Goal: Transaction & Acquisition: Purchase product/service

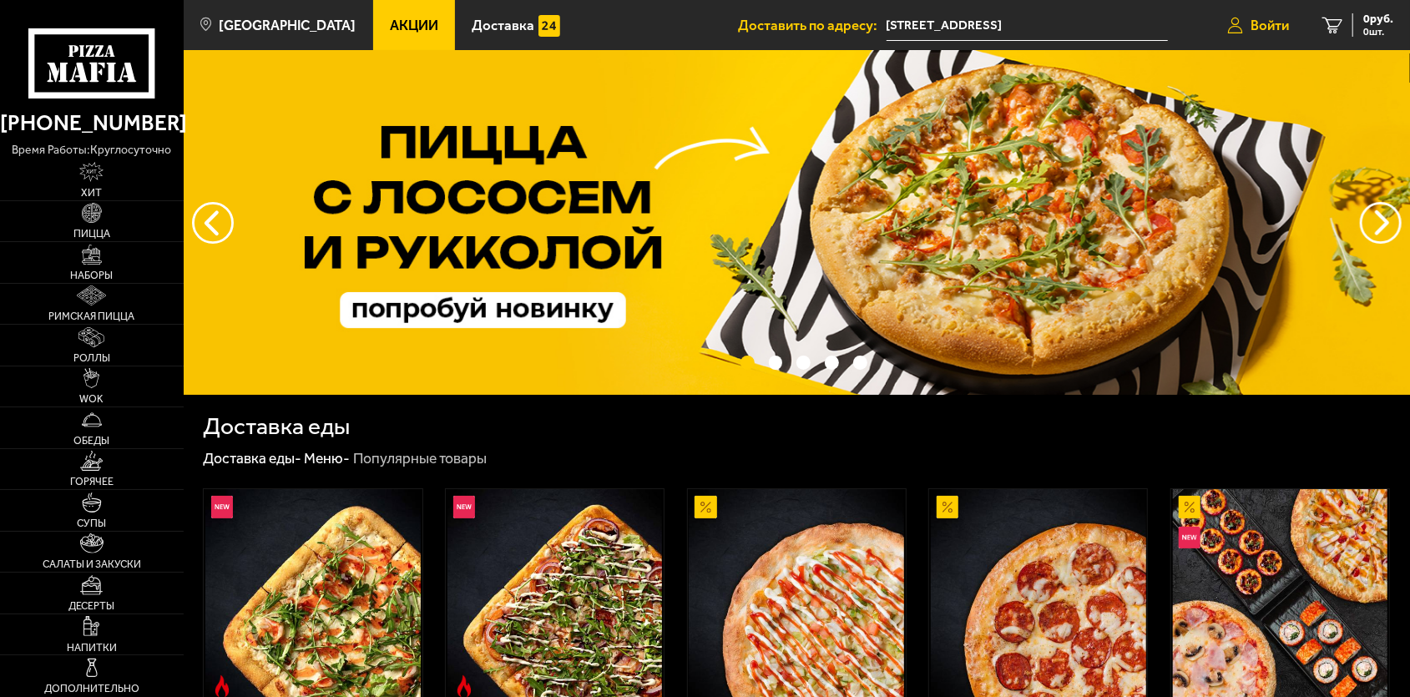
click at [1247, 36] on link "Войти" at bounding box center [1258, 25] width 95 height 50
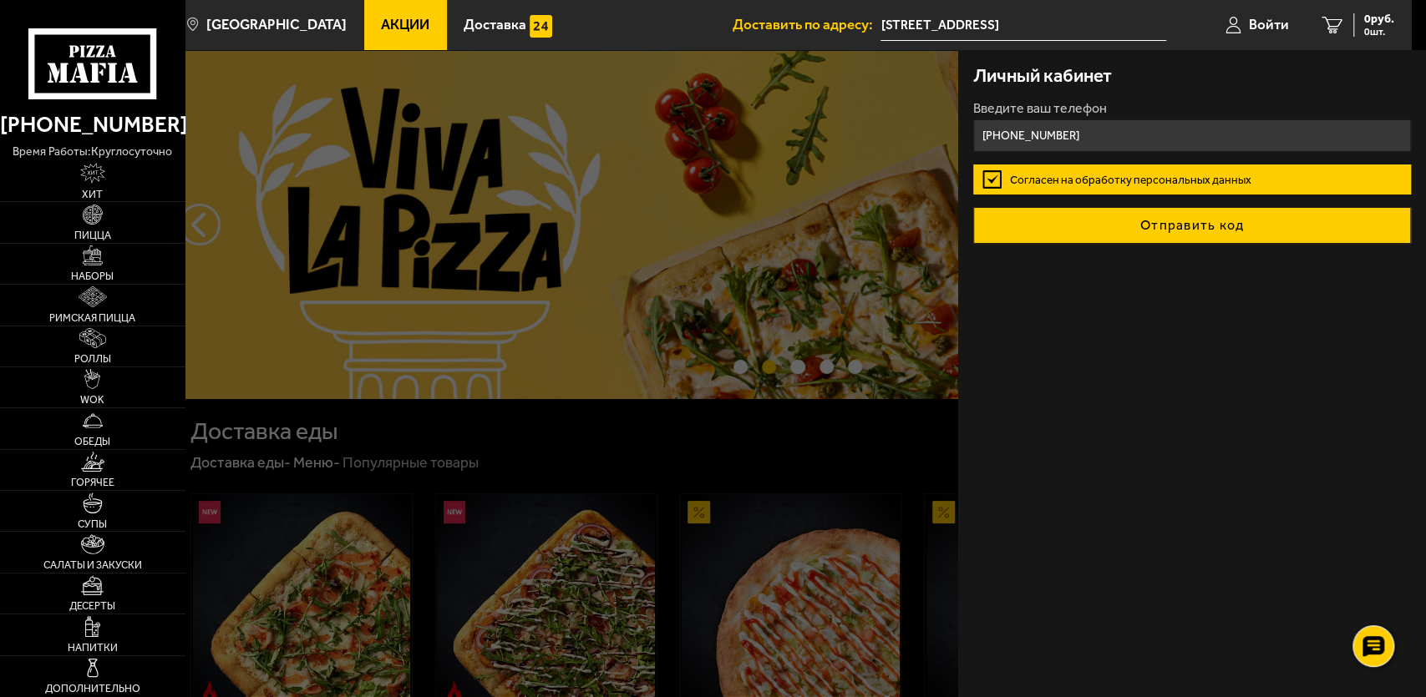
type input "[PHONE_NUMBER]"
click at [1217, 226] on button "Отправить код" at bounding box center [1192, 225] width 438 height 37
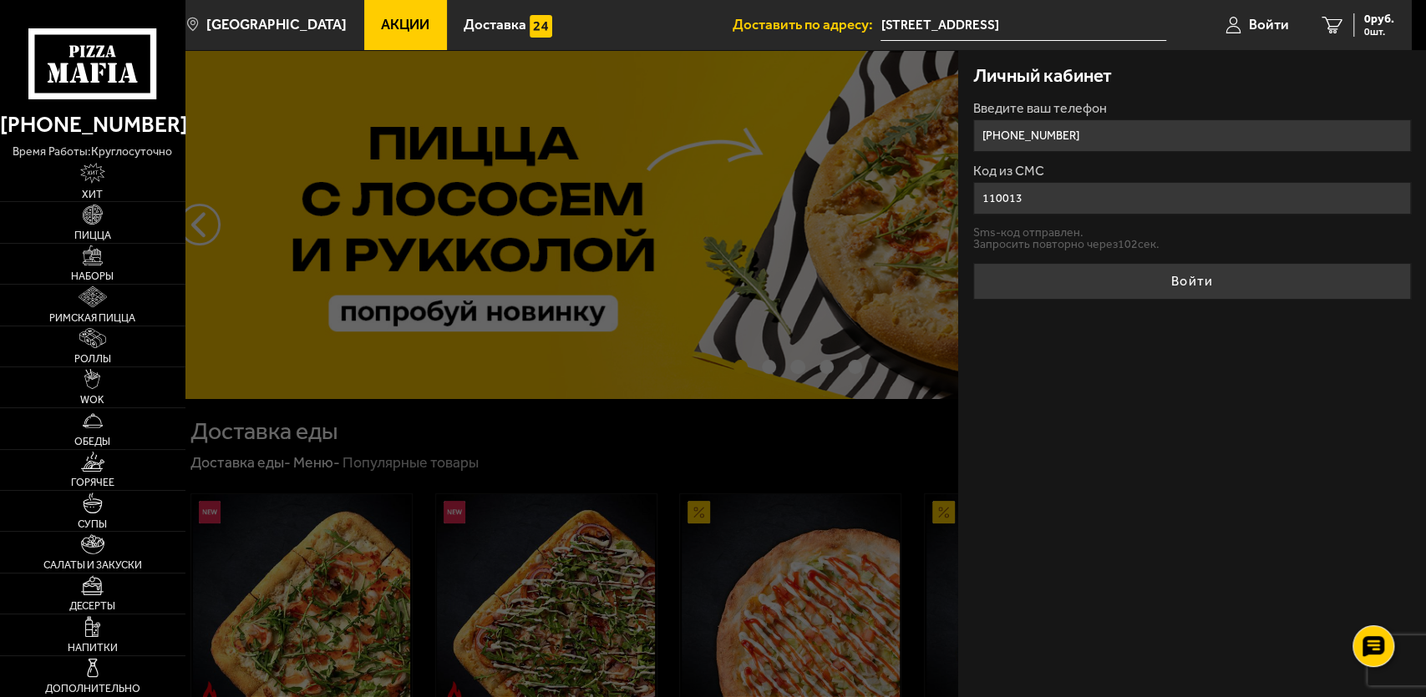
type input "110013"
click at [973, 263] on button "Войти" at bounding box center [1192, 281] width 438 height 37
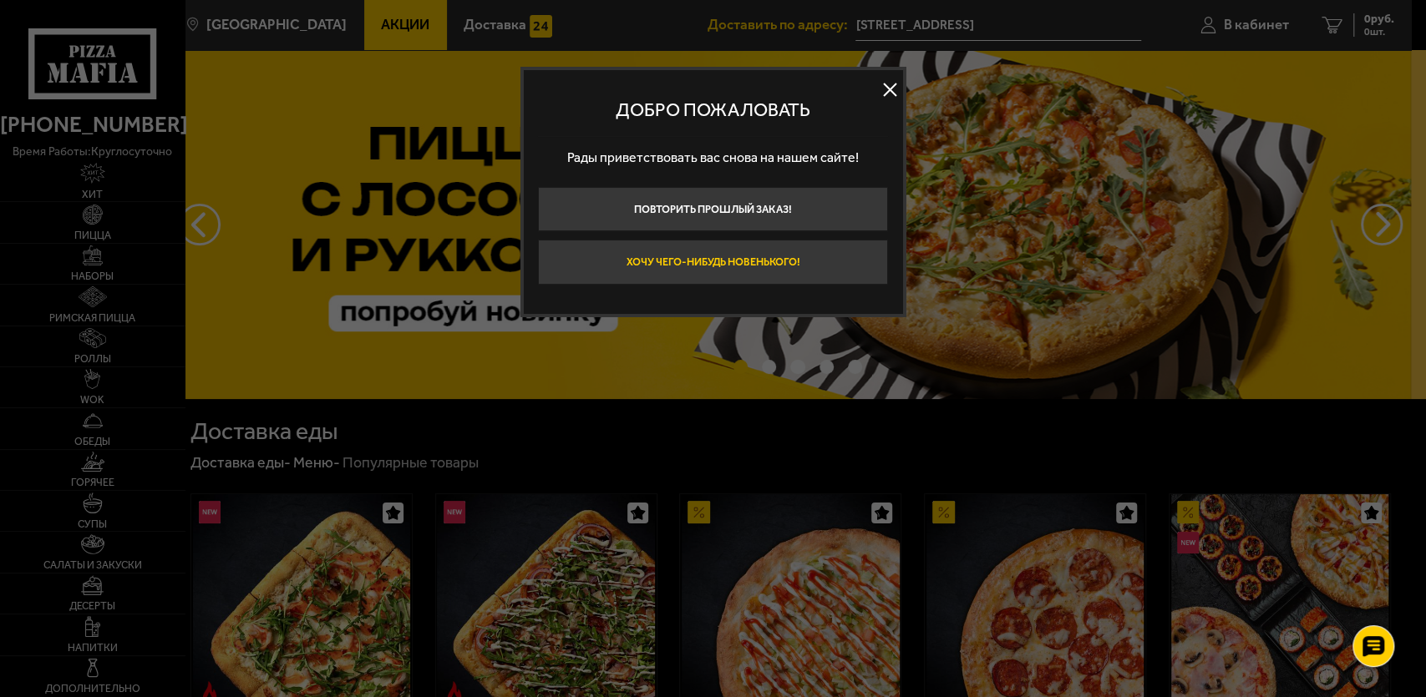
click at [779, 253] on button "Хочу чего-нибудь новенького!" at bounding box center [713, 262] width 350 height 44
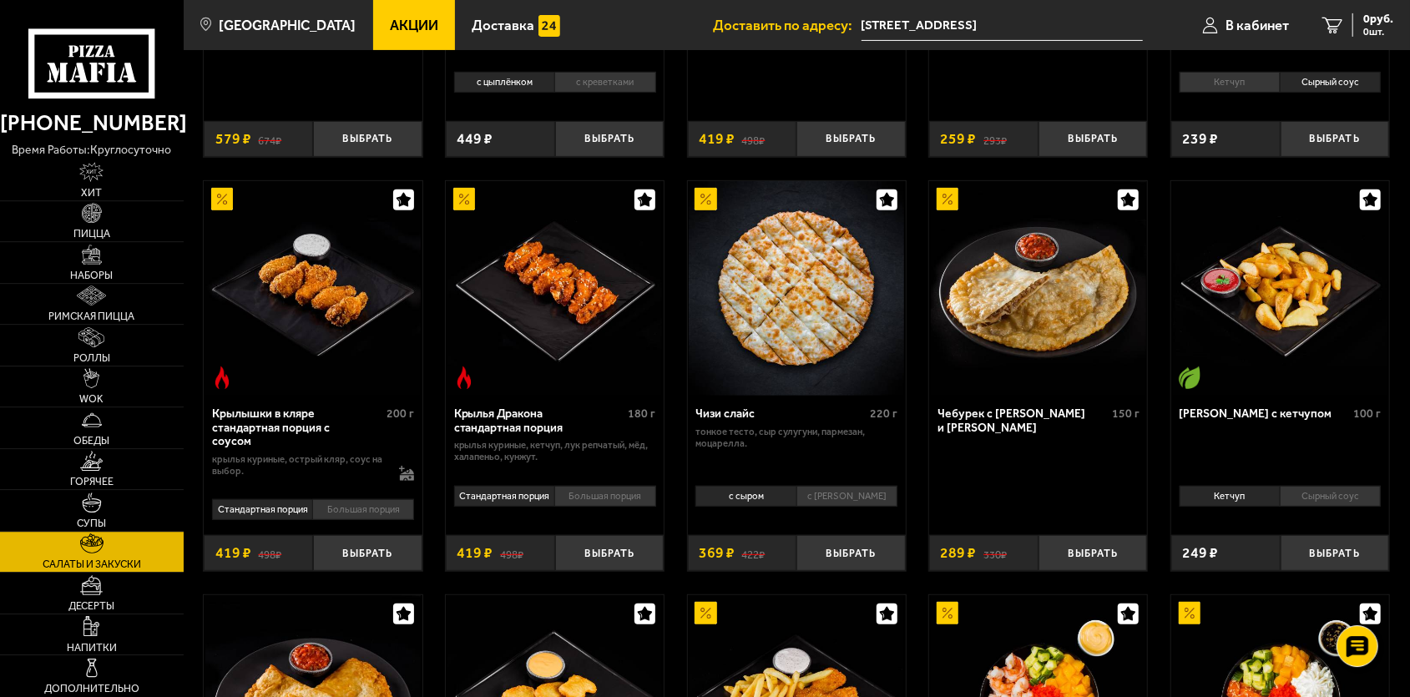
scroll to position [521, 0]
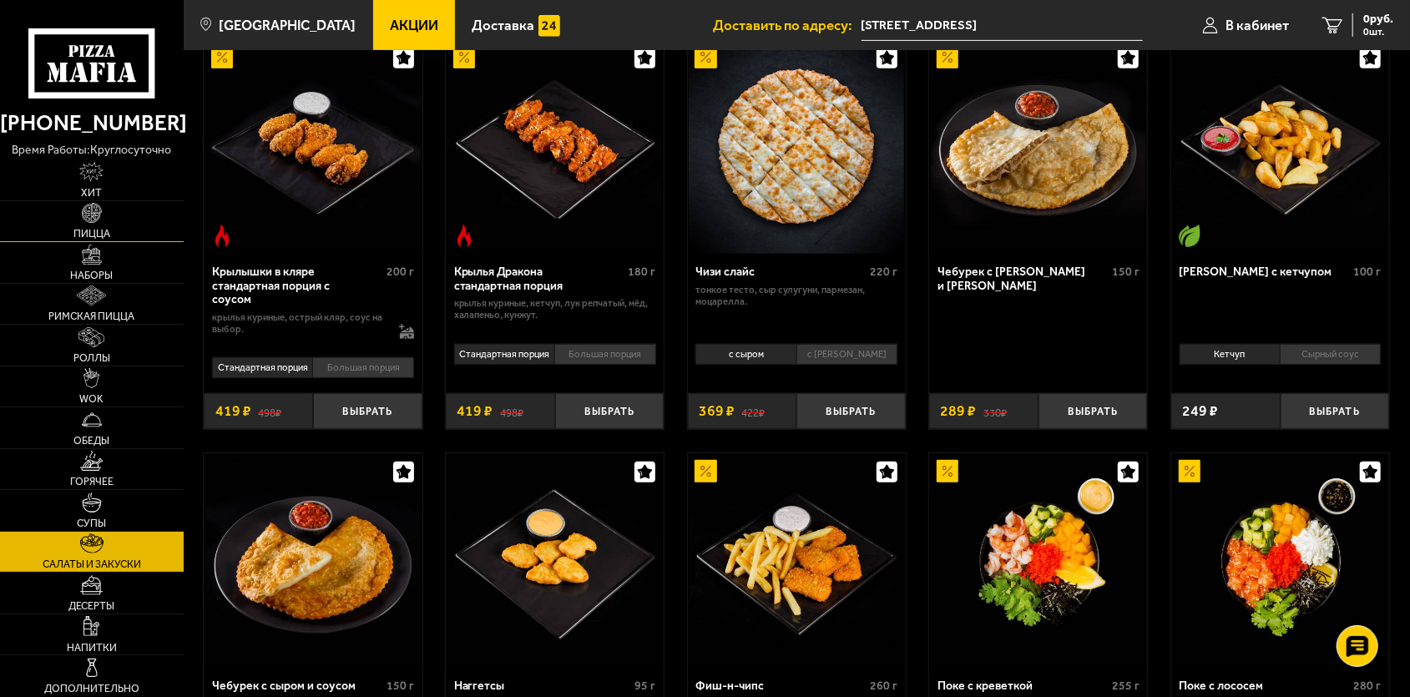
click at [127, 208] on link "Пицца" at bounding box center [92, 221] width 184 height 41
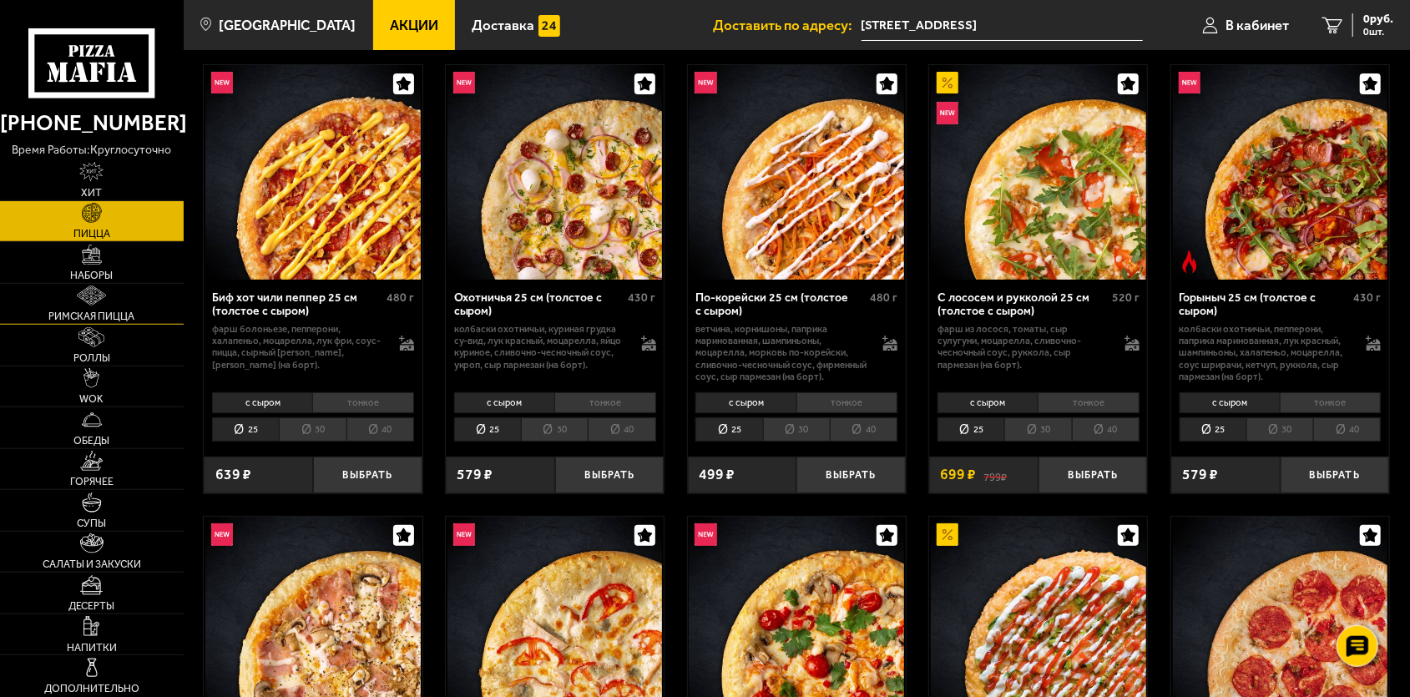
scroll to position [87, 0]
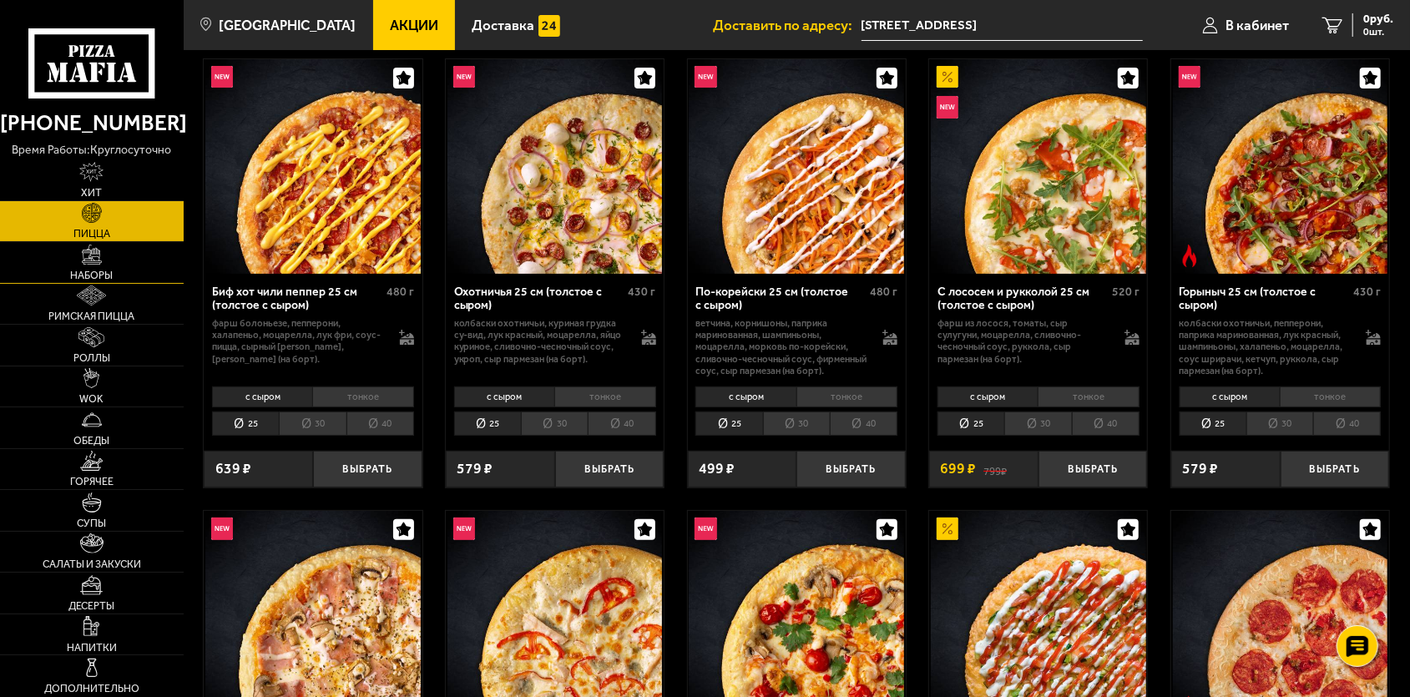
click at [111, 266] on link "Наборы" at bounding box center [92, 262] width 184 height 41
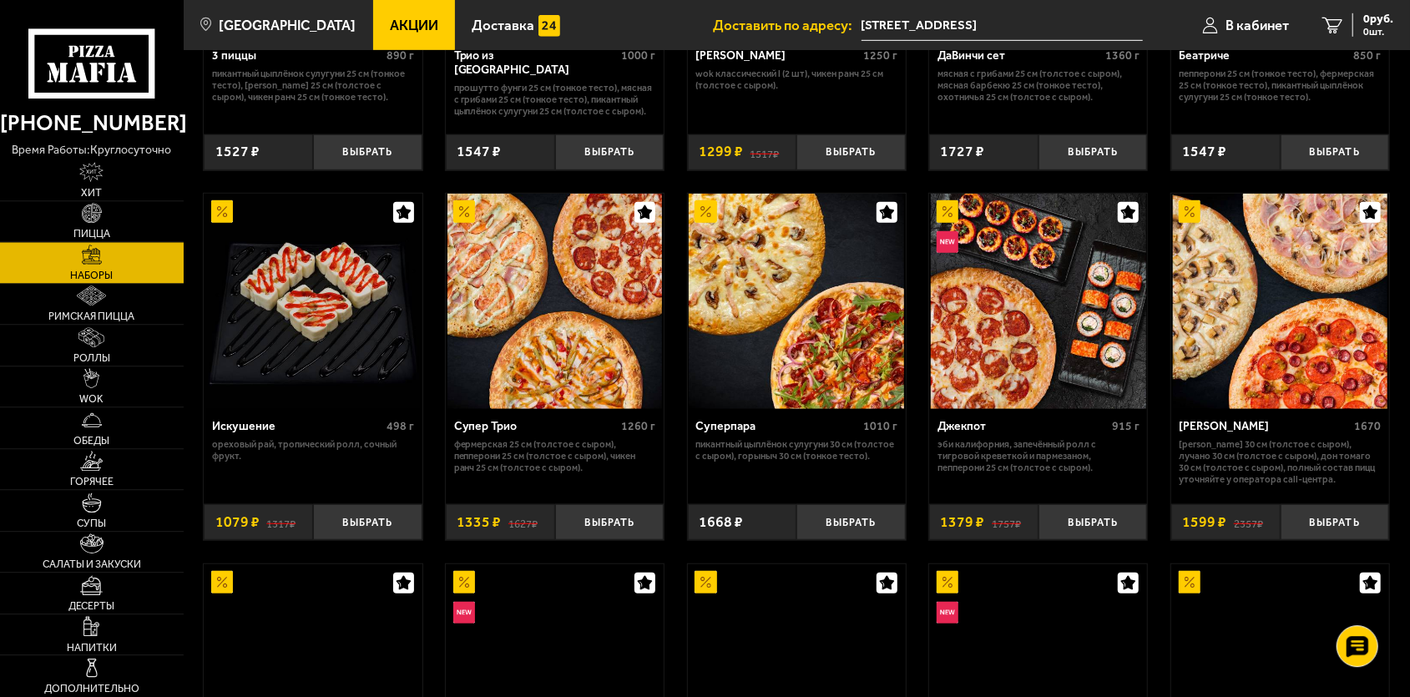
scroll to position [695, 0]
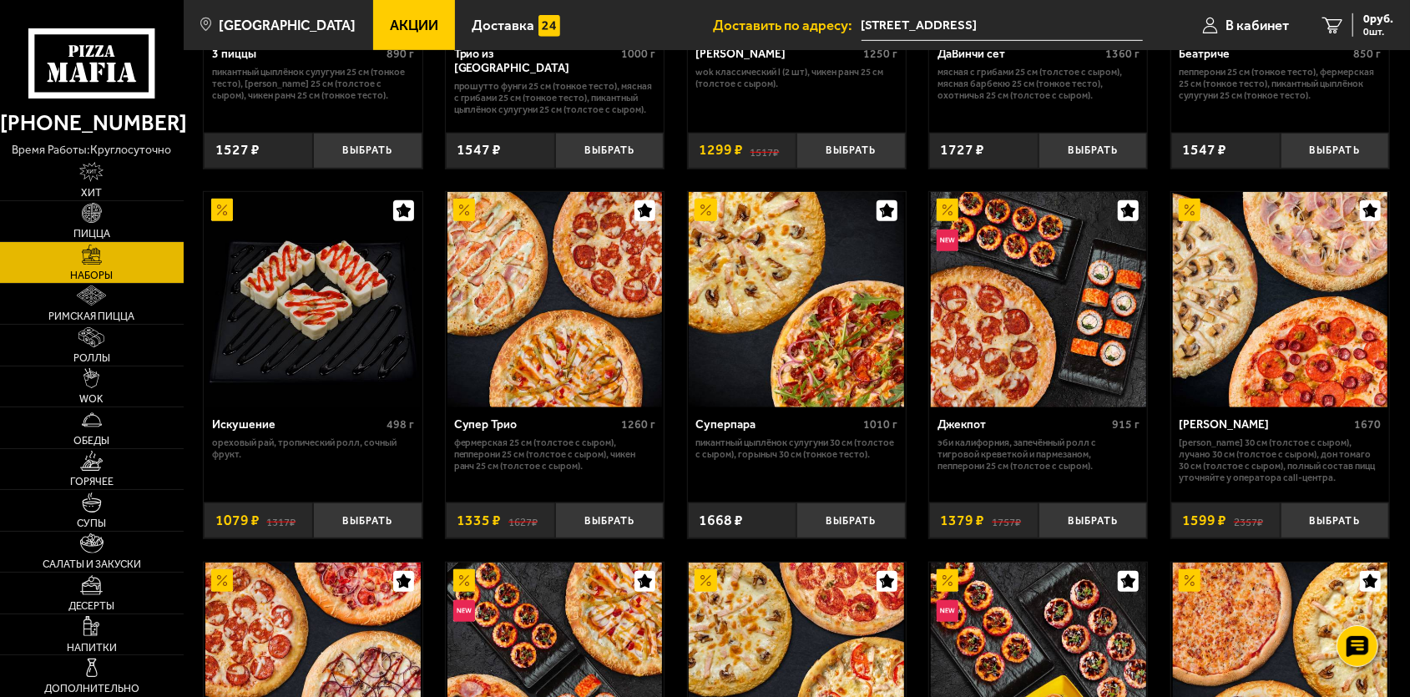
click at [520, 341] on img at bounding box center [555, 299] width 215 height 215
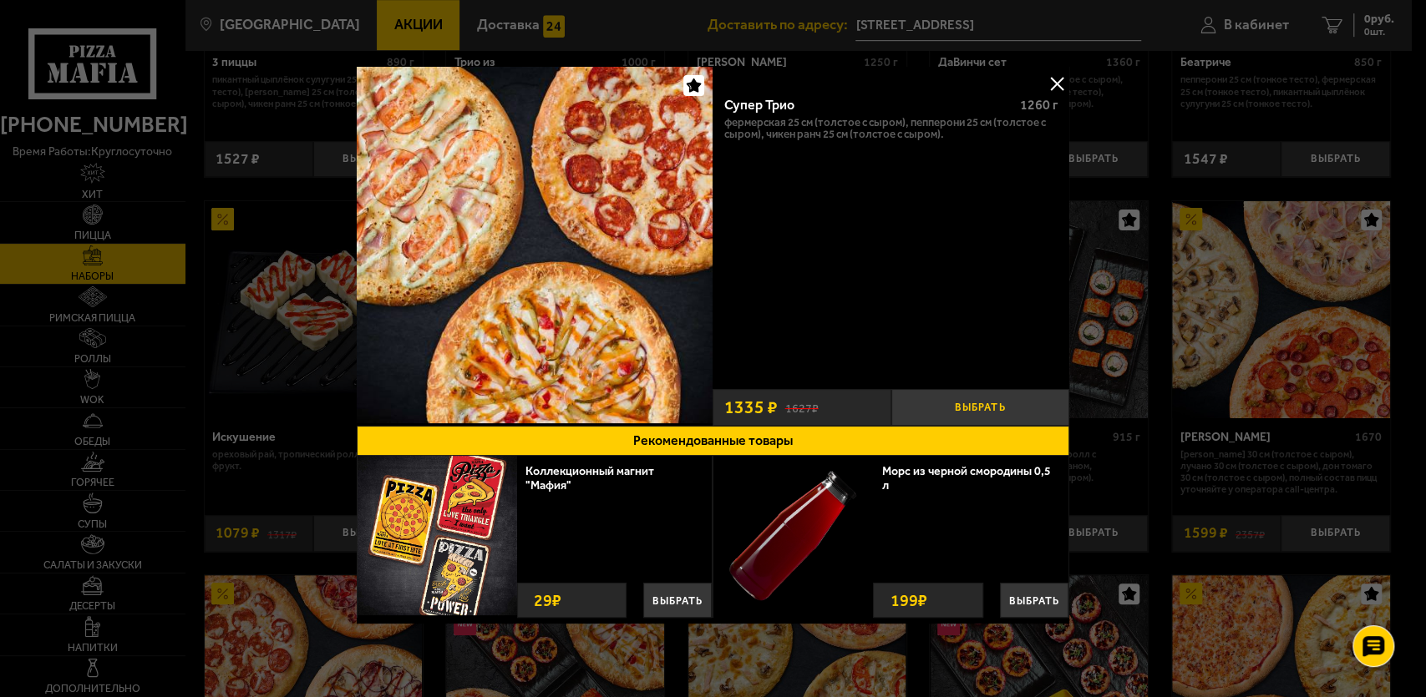
click at [975, 398] on button "Выбрать" at bounding box center [980, 407] width 178 height 37
click at [1046, 83] on button at bounding box center [1056, 83] width 25 height 25
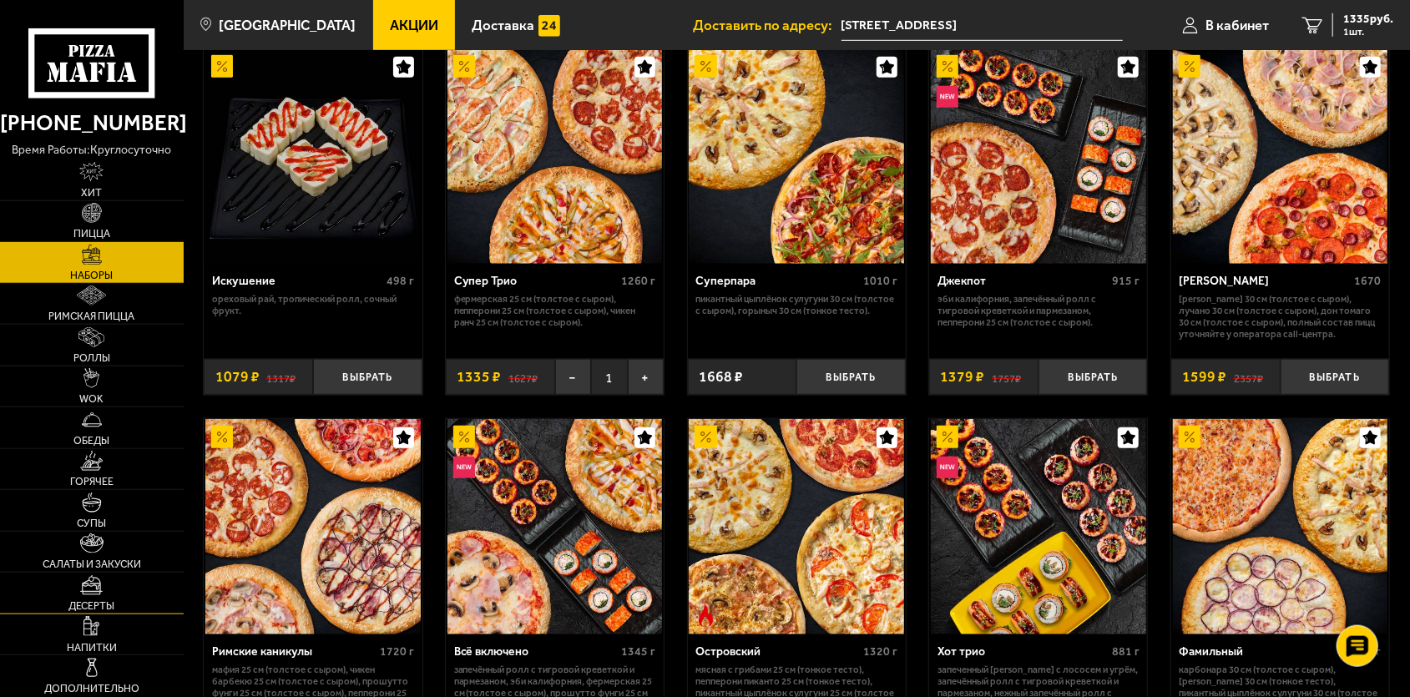
scroll to position [868, 0]
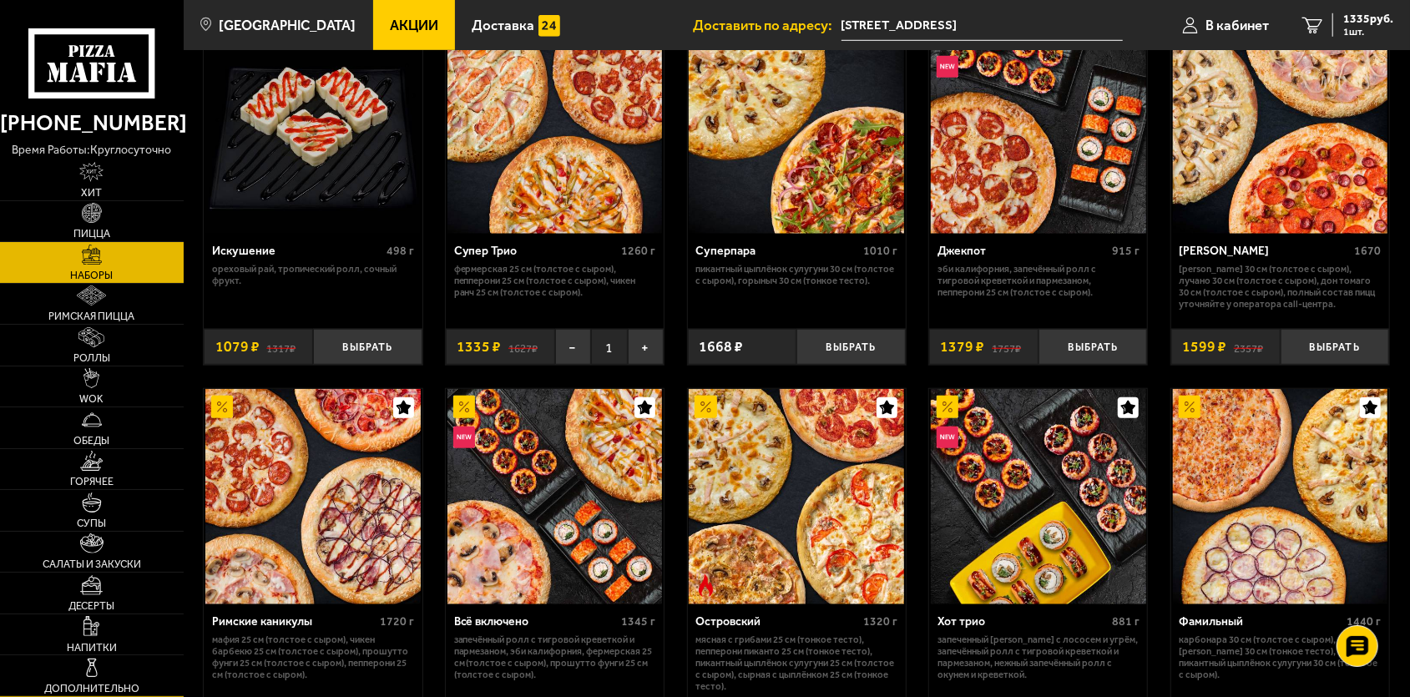
click at [93, 669] on img at bounding box center [92, 668] width 20 height 20
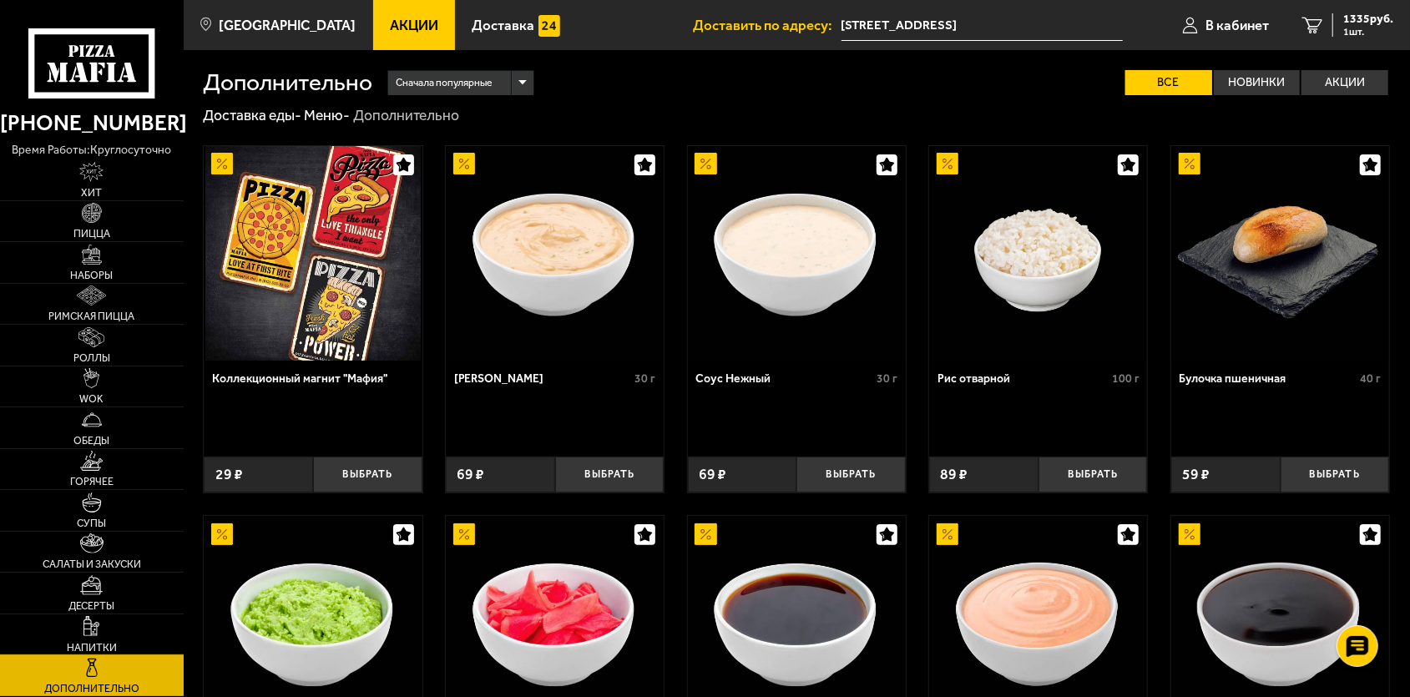
click at [99, 632] on img at bounding box center [92, 626] width 16 height 20
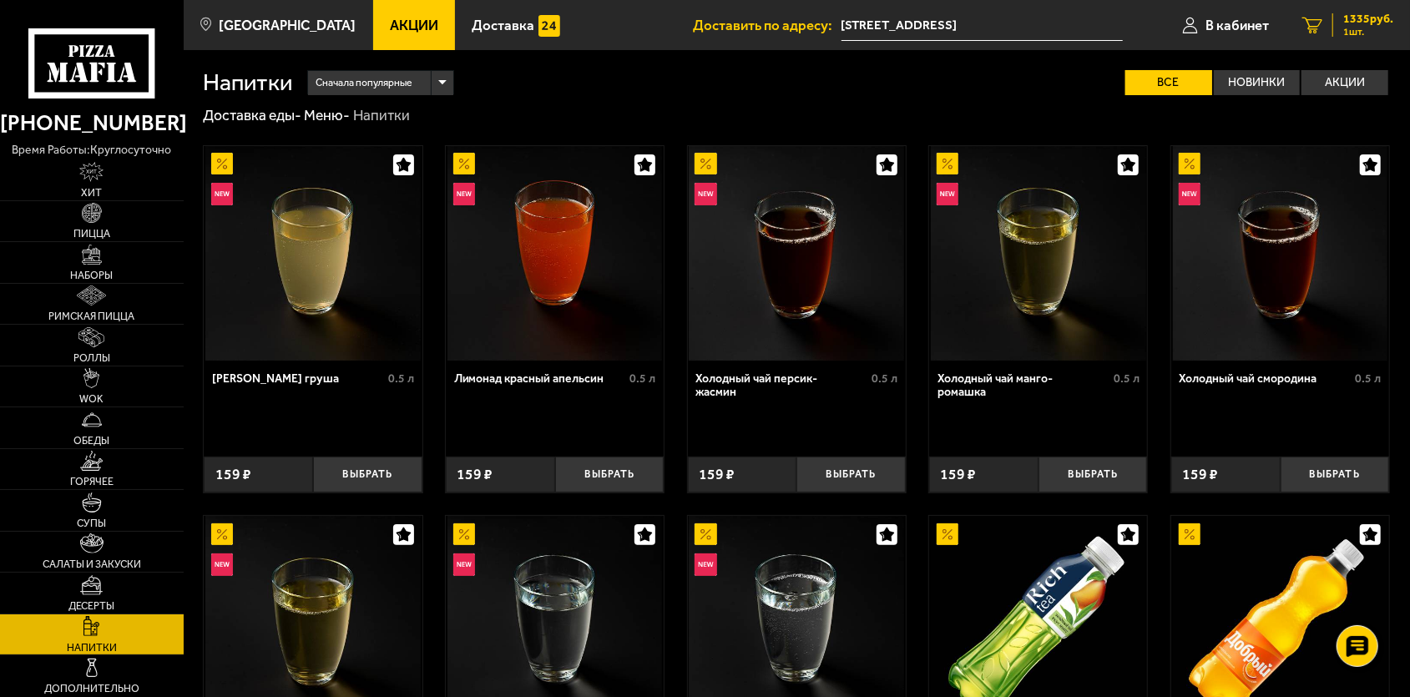
click at [1357, 28] on span "1 шт." at bounding box center [1369, 32] width 50 height 10
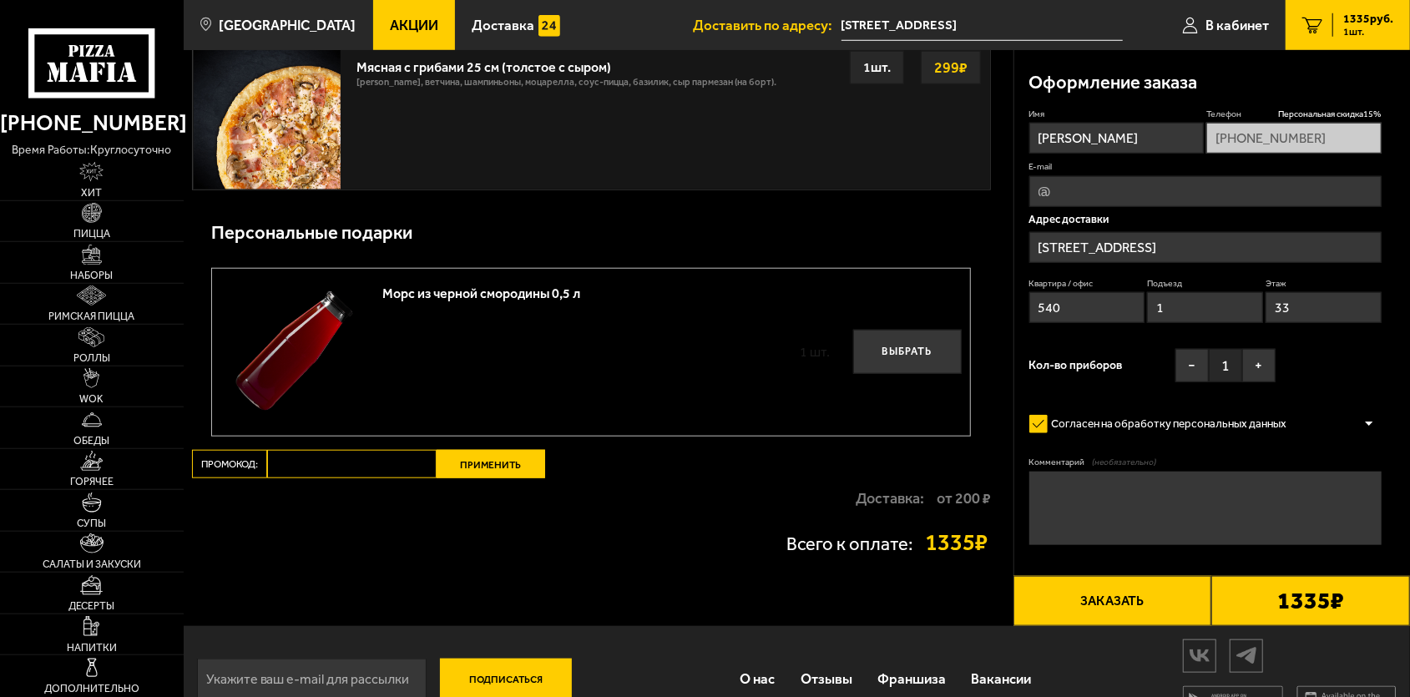
scroll to position [1006, 0]
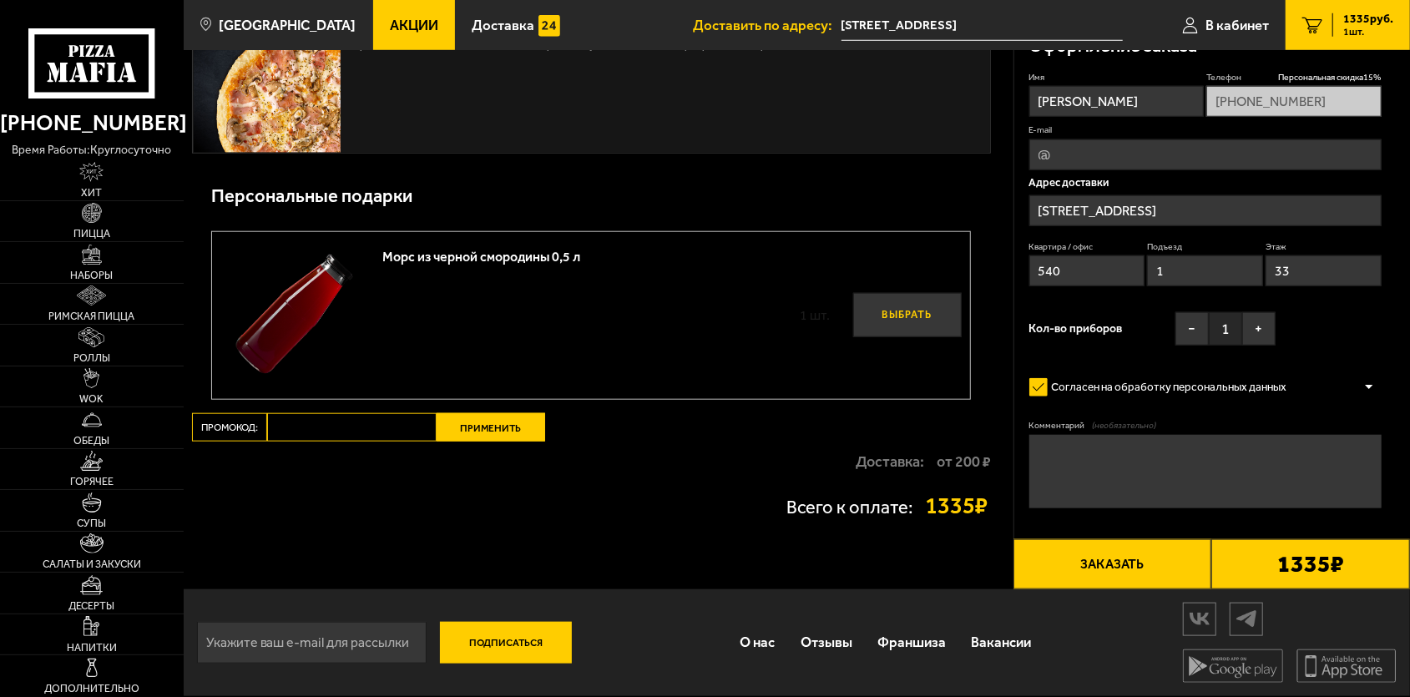
click at [888, 322] on button "Выбрать" at bounding box center [907, 315] width 109 height 44
click at [256, 420] on label "Промокод:" at bounding box center [229, 427] width 75 height 28
click at [267, 420] on input "Промокод:" at bounding box center [352, 427] width 170 height 28
click at [699, 458] on div "Доставка: от 200 ₽" at bounding box center [591, 462] width 799 height 40
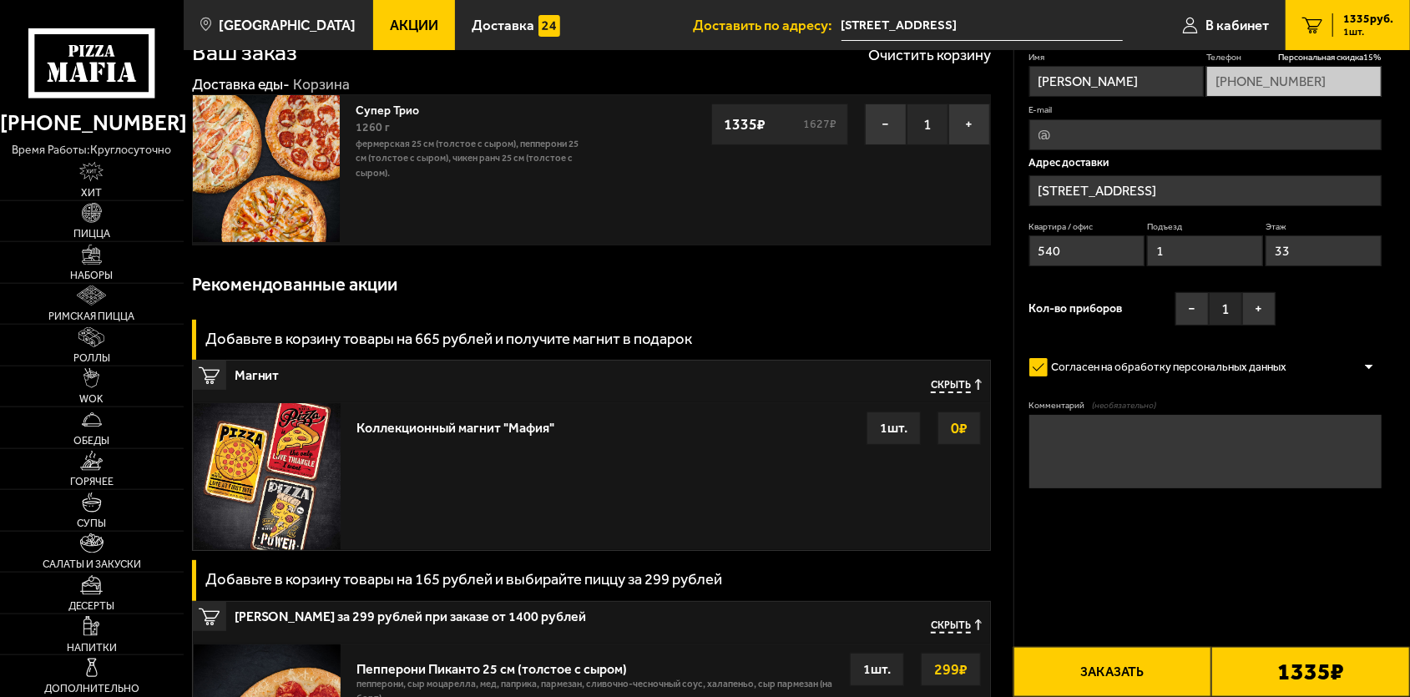
scroll to position [0, 0]
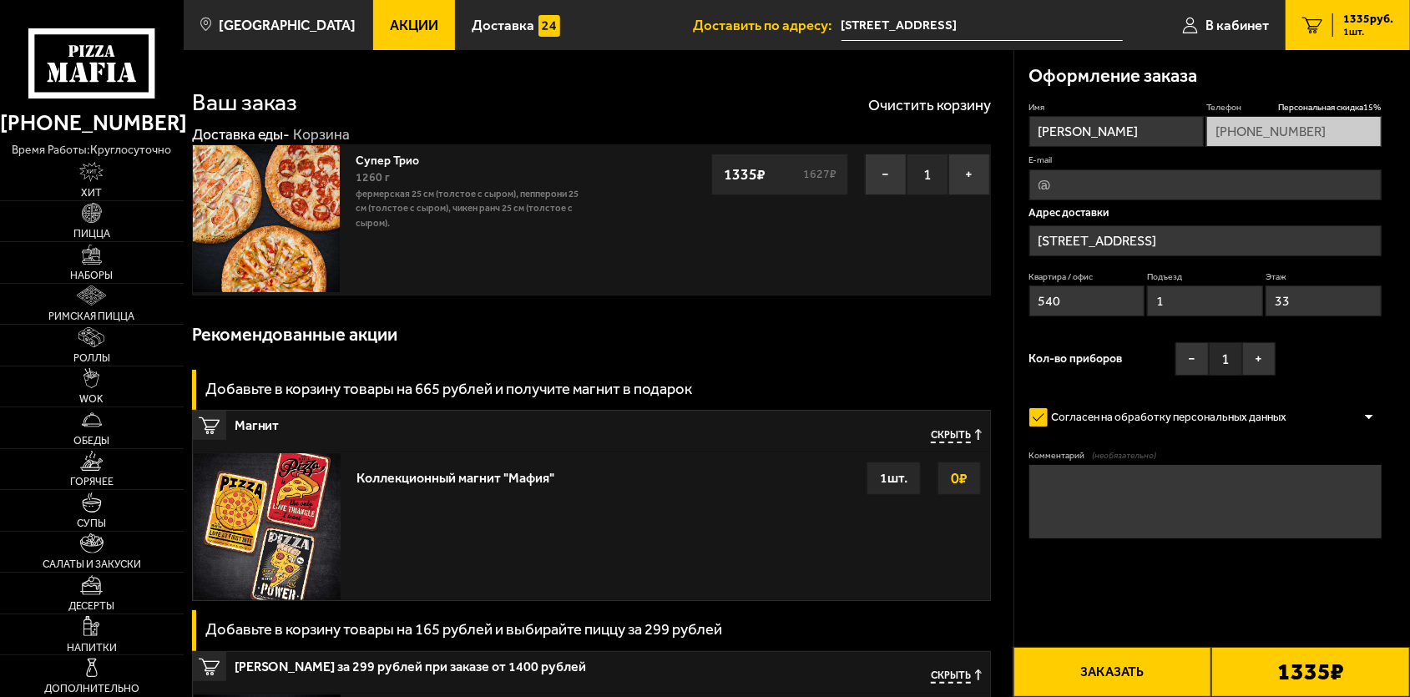
click at [1101, 681] on button "Заказать" at bounding box center [1113, 672] width 199 height 50
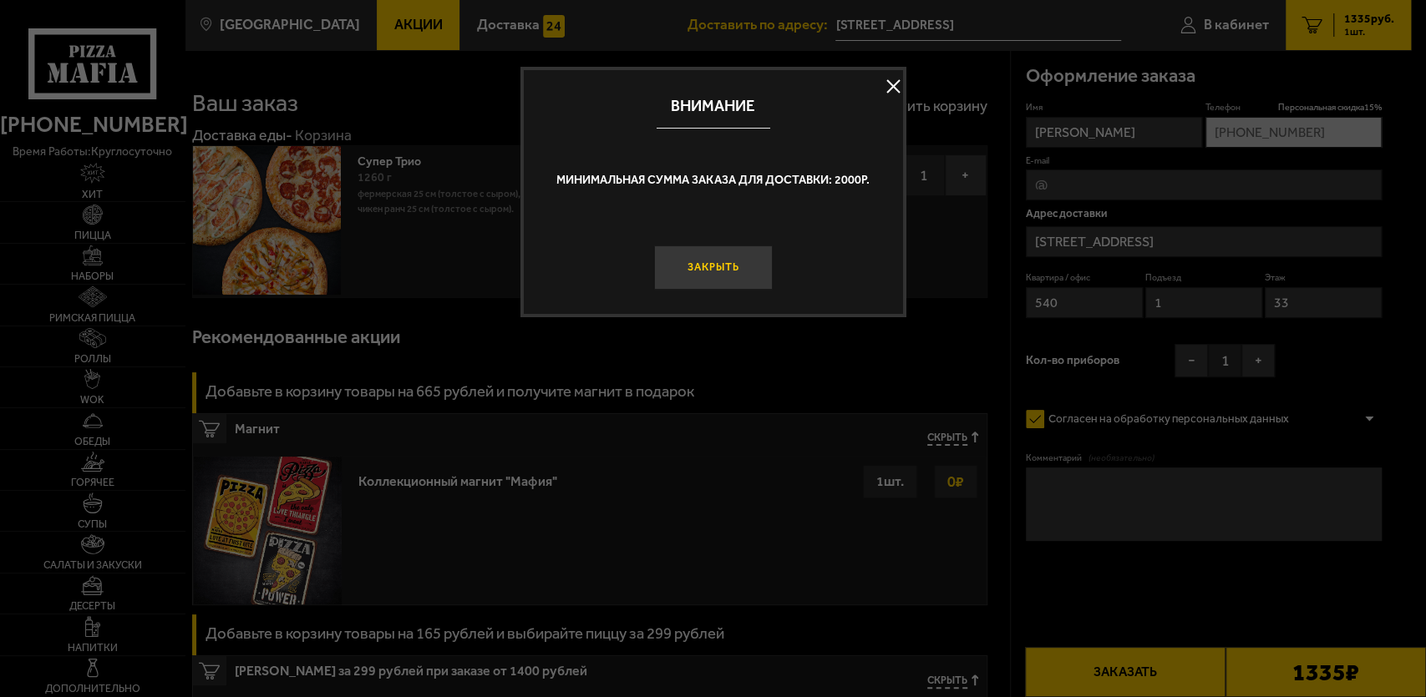
click at [715, 274] on button "Закрыть" at bounding box center [712, 268] width 119 height 44
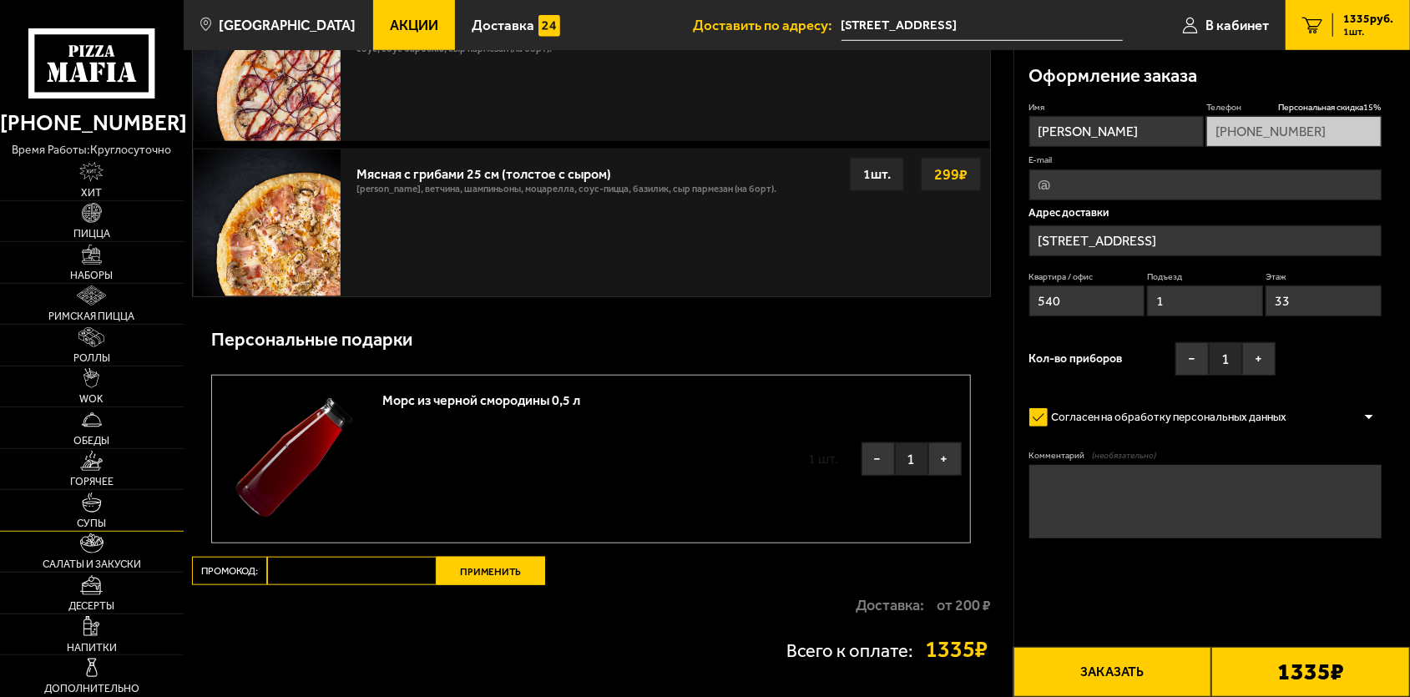
scroll to position [868, 0]
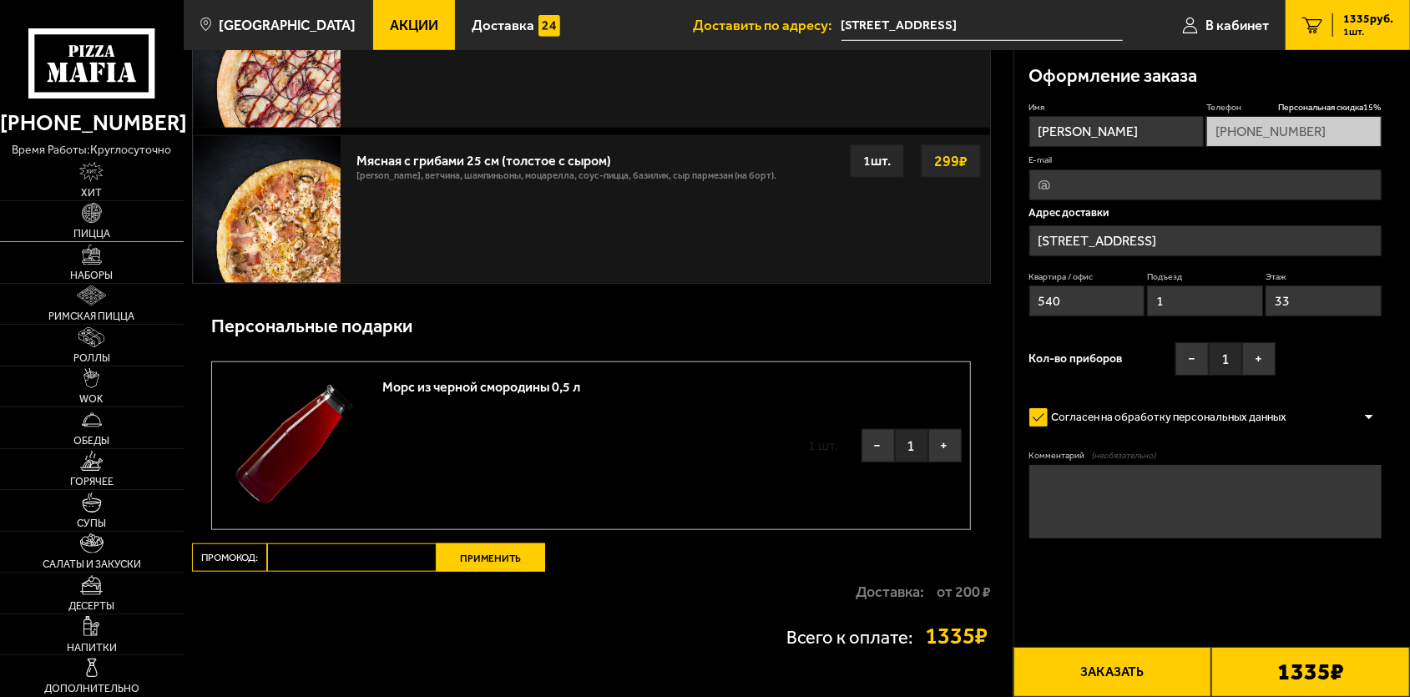
click at [105, 215] on link "Пицца" at bounding box center [92, 221] width 184 height 41
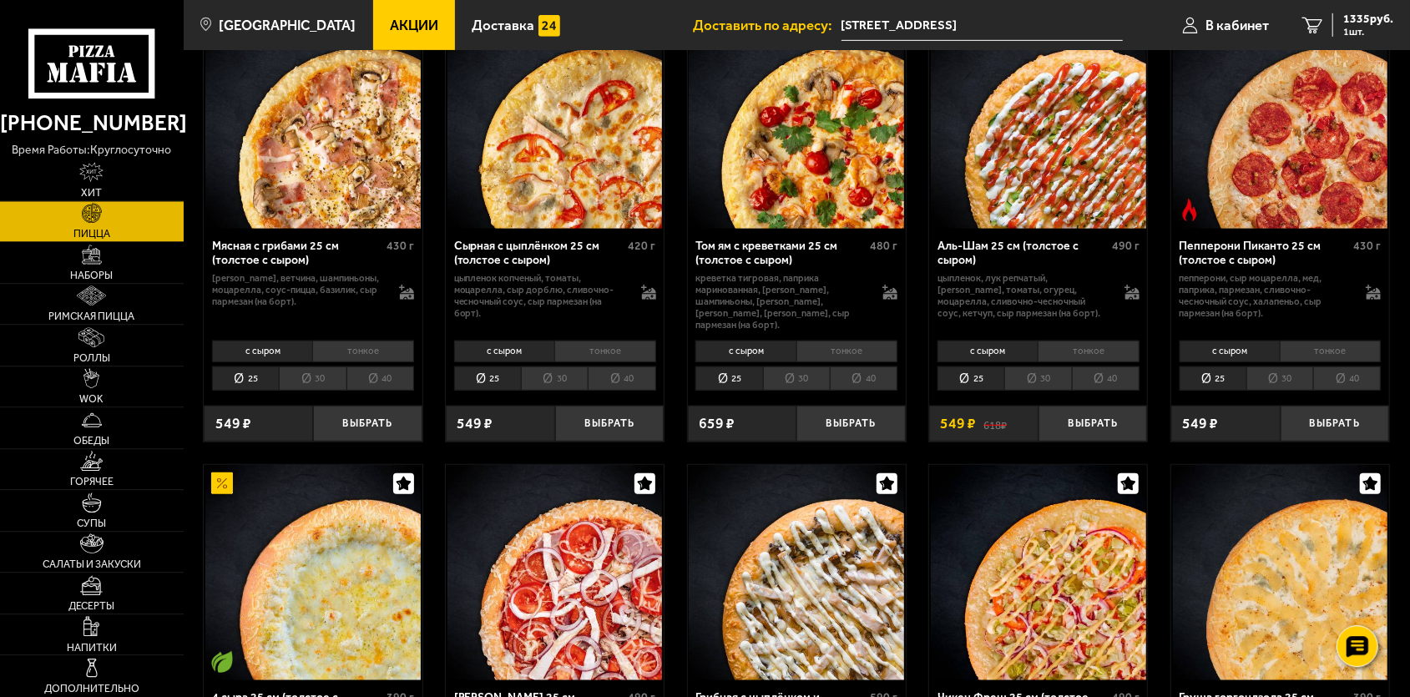
scroll to position [608, 0]
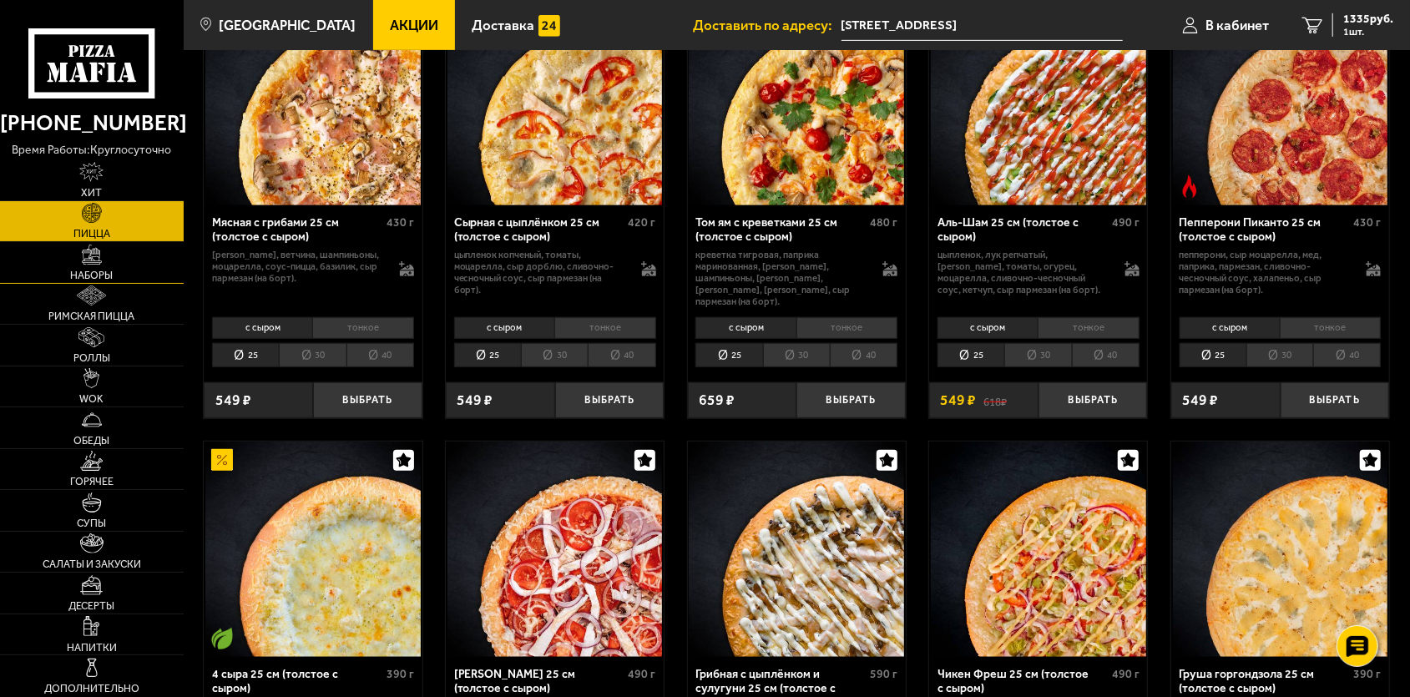
click at [117, 278] on link "Наборы" at bounding box center [92, 262] width 184 height 41
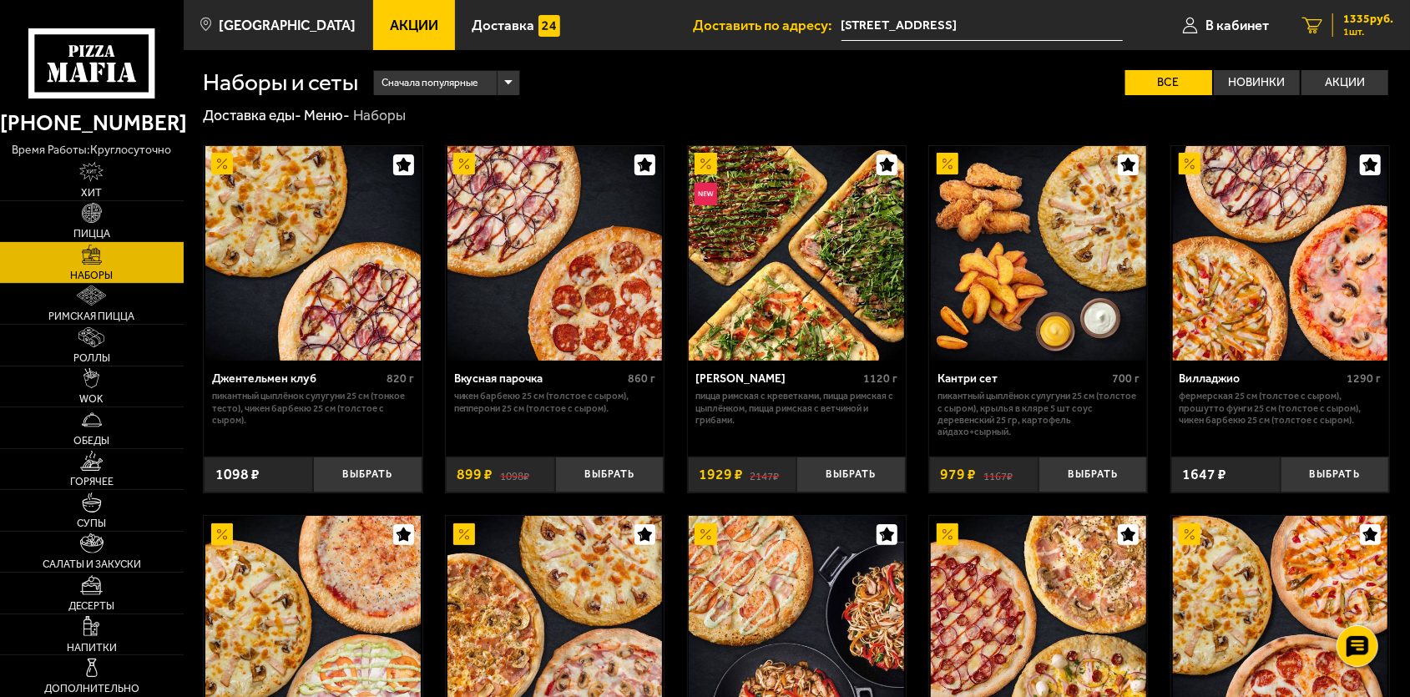
click at [1354, 21] on span "1335 руб." at bounding box center [1369, 19] width 50 height 12
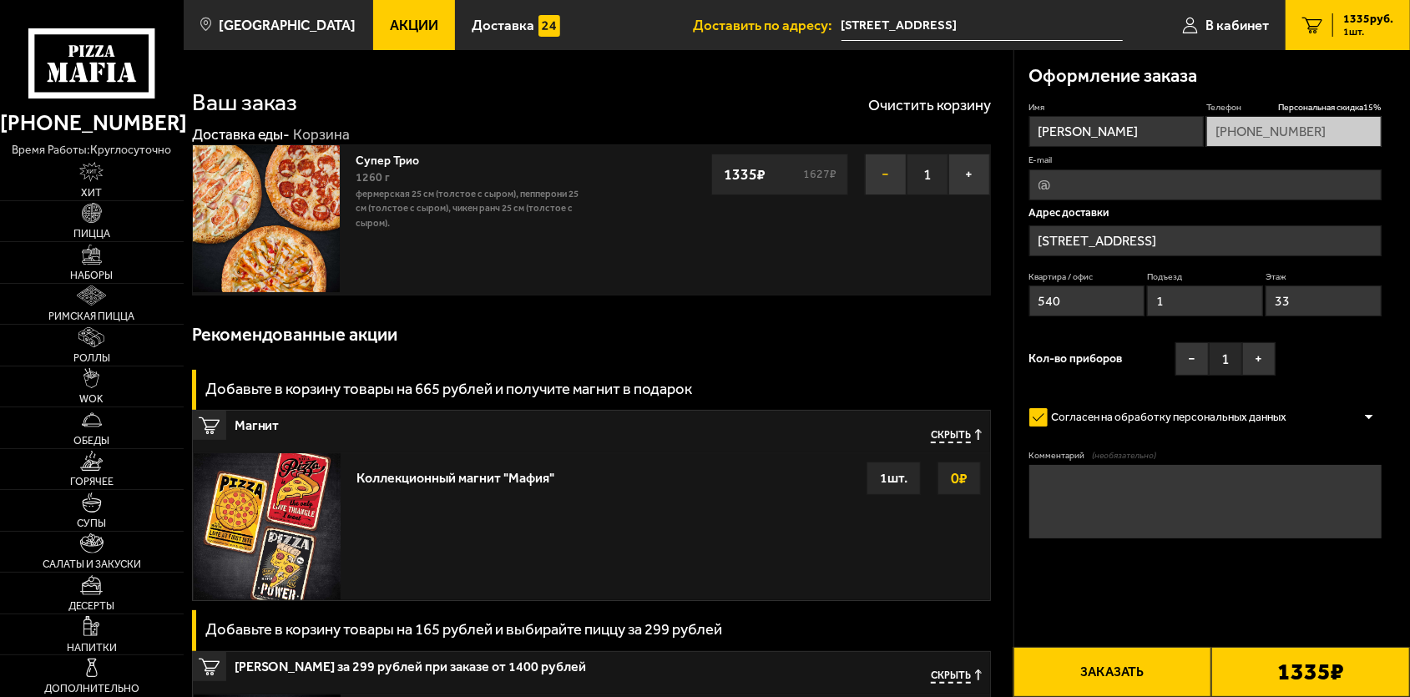
click at [869, 173] on button "−" at bounding box center [886, 175] width 42 height 42
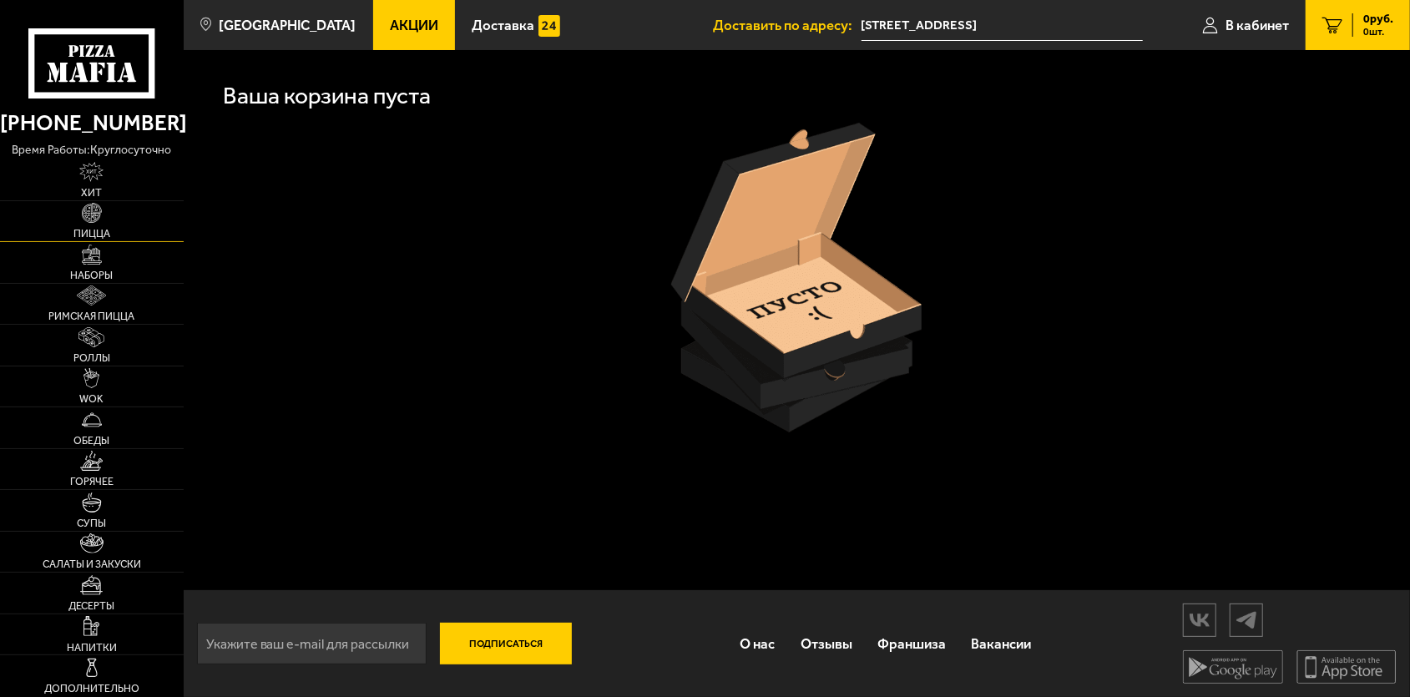
click at [134, 234] on link "Пицца" at bounding box center [92, 221] width 184 height 41
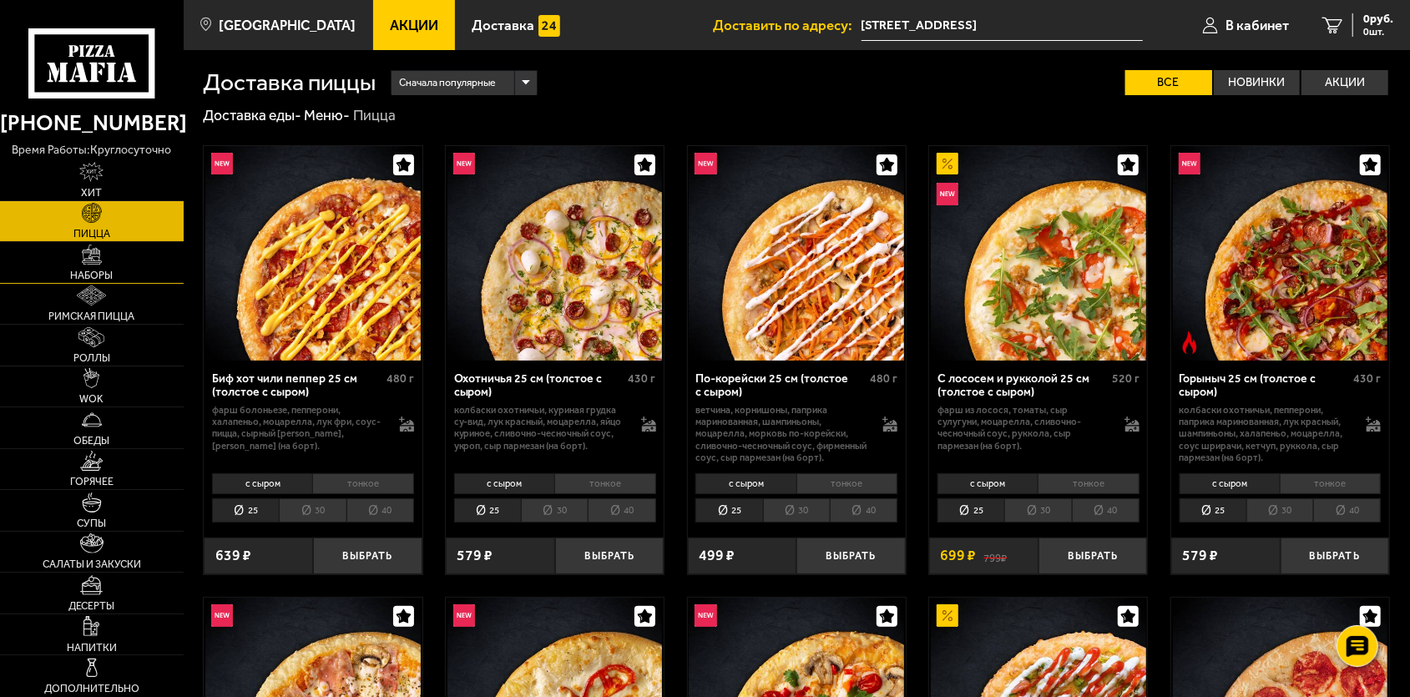
click at [113, 261] on link "Наборы" at bounding box center [92, 262] width 184 height 41
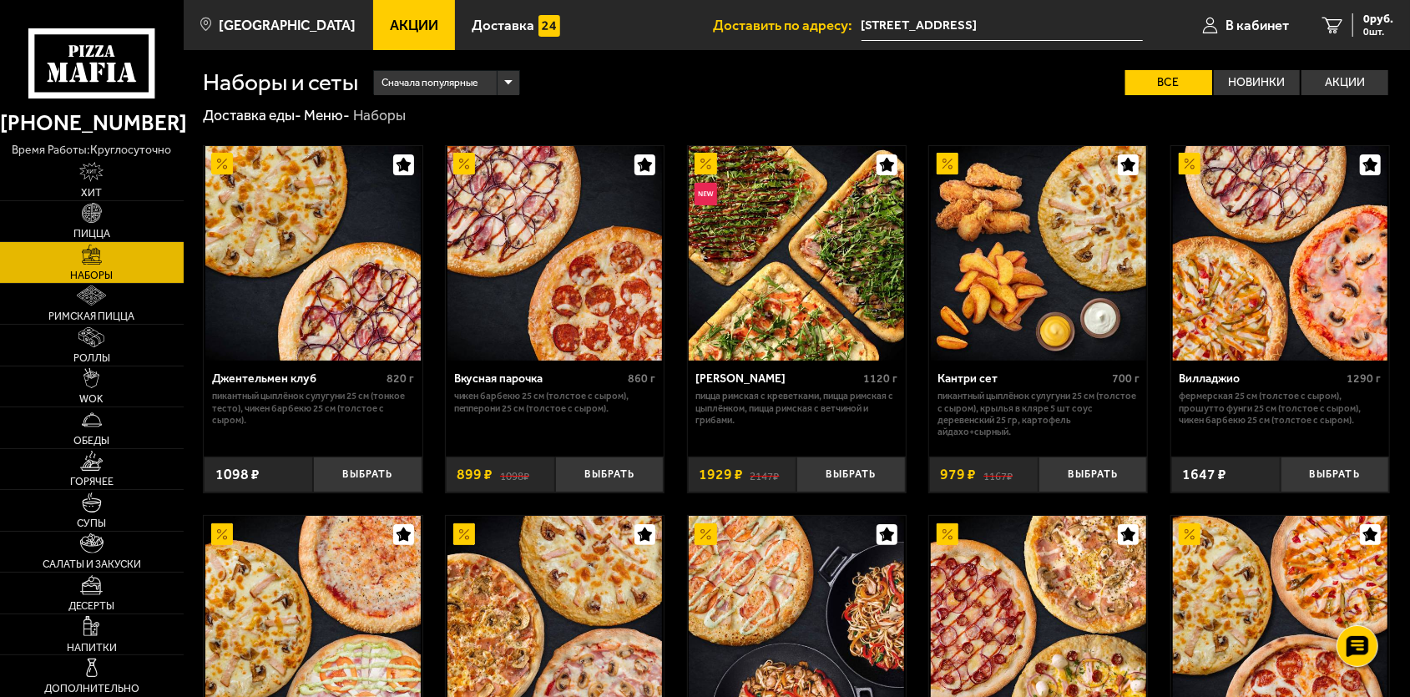
click at [498, 88] on div "Сначала популярные" at bounding box center [446, 82] width 145 height 23
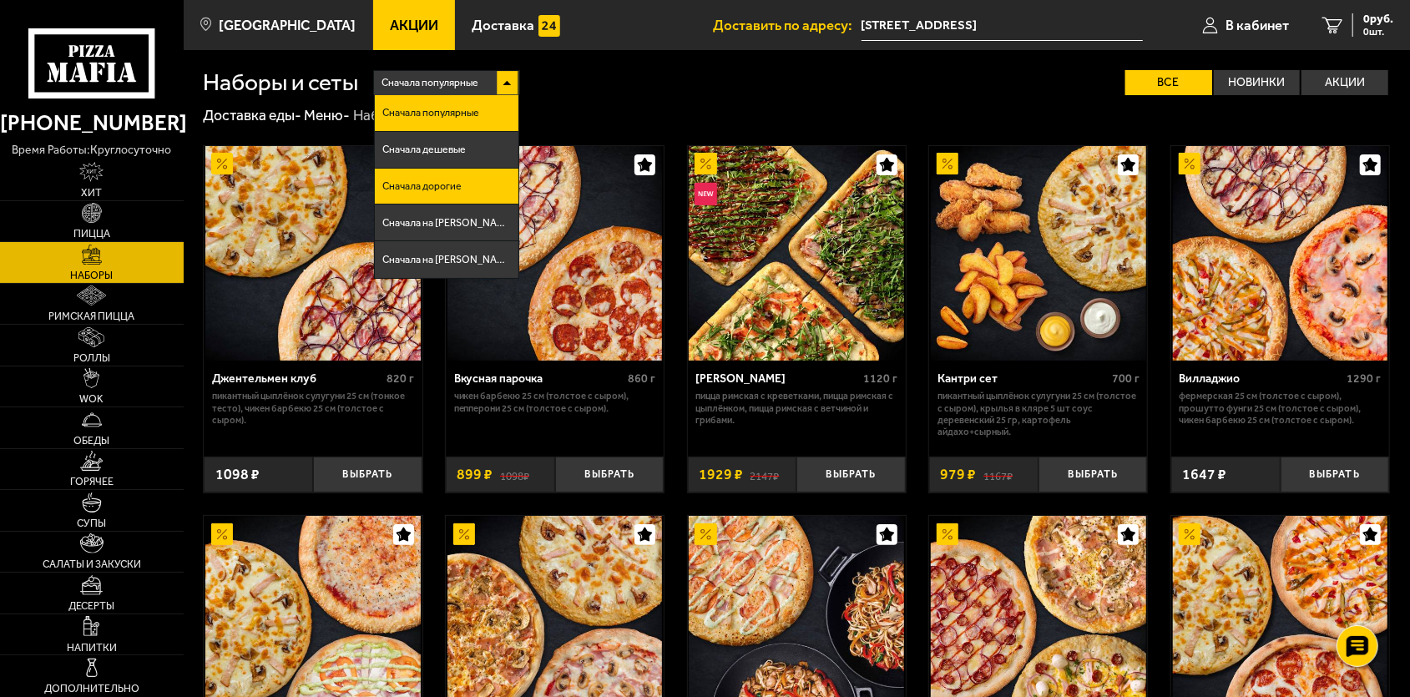
click at [479, 190] on li "Сначала дорогие" at bounding box center [447, 187] width 144 height 37
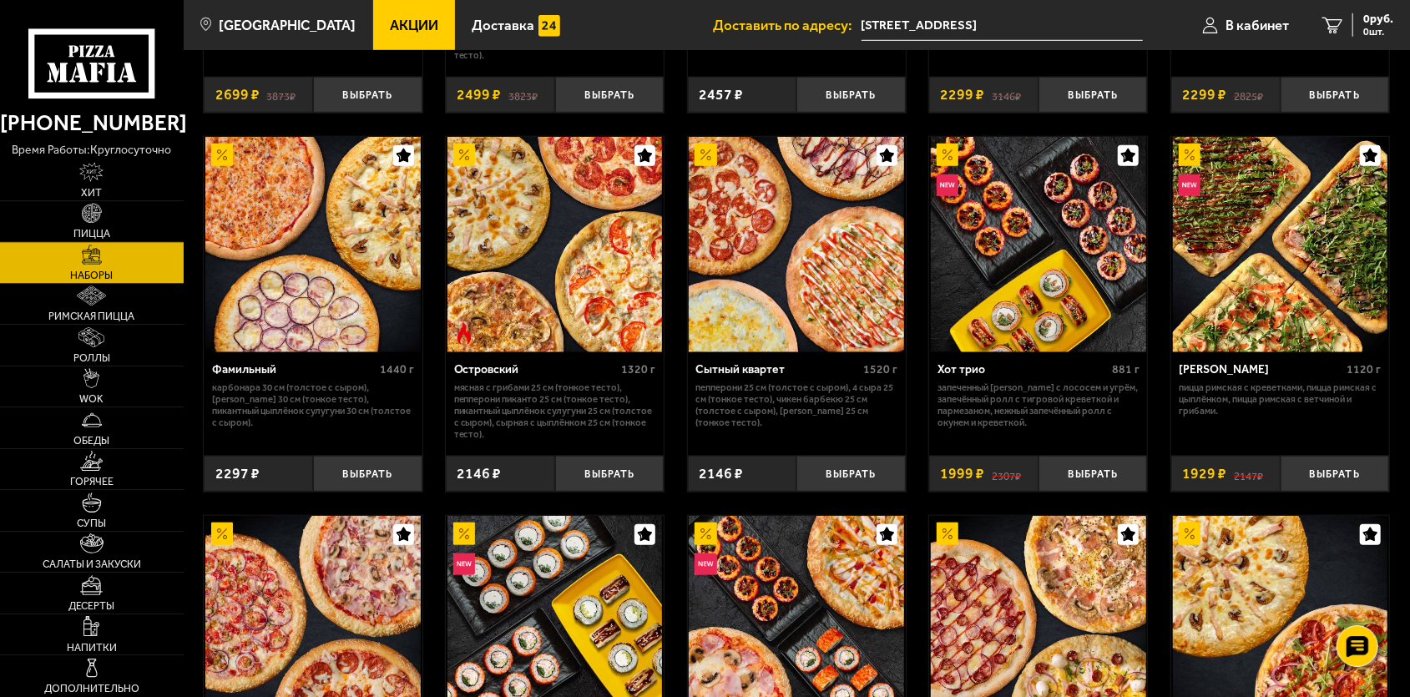
scroll to position [868, 0]
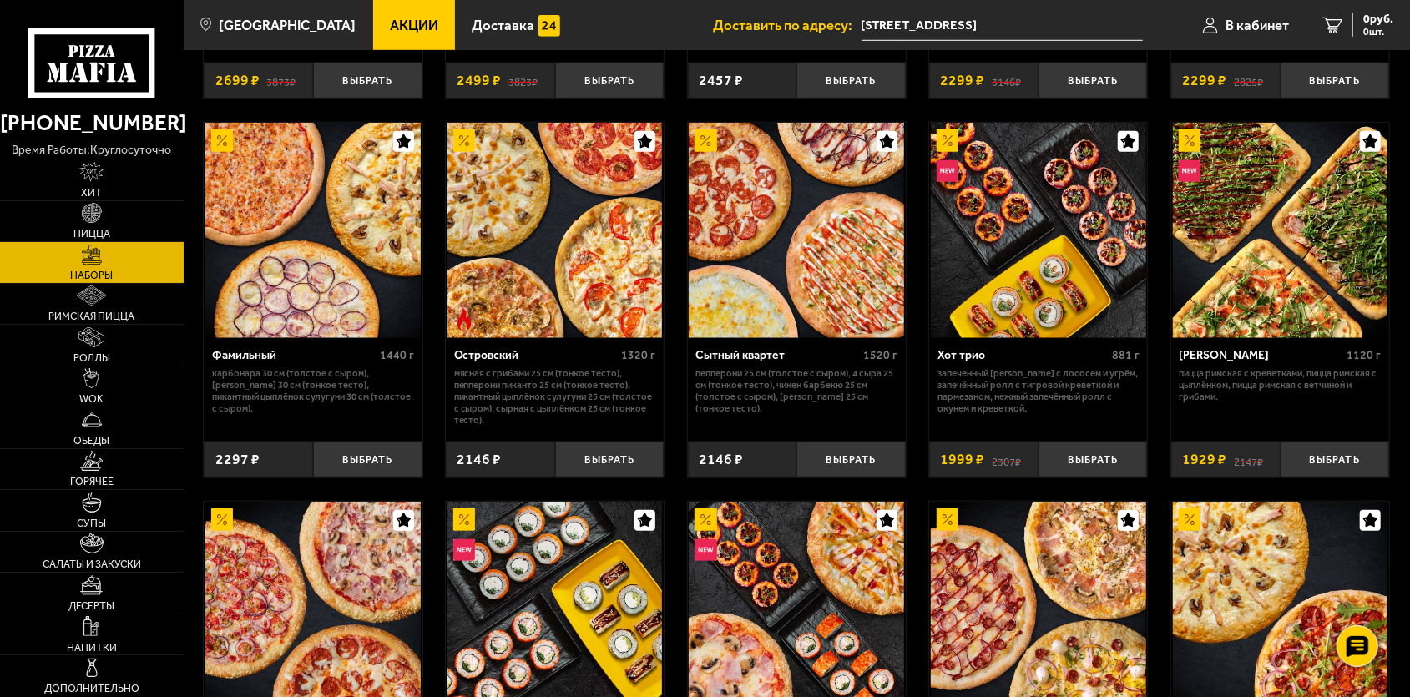
click at [777, 270] on img at bounding box center [796, 230] width 215 height 215
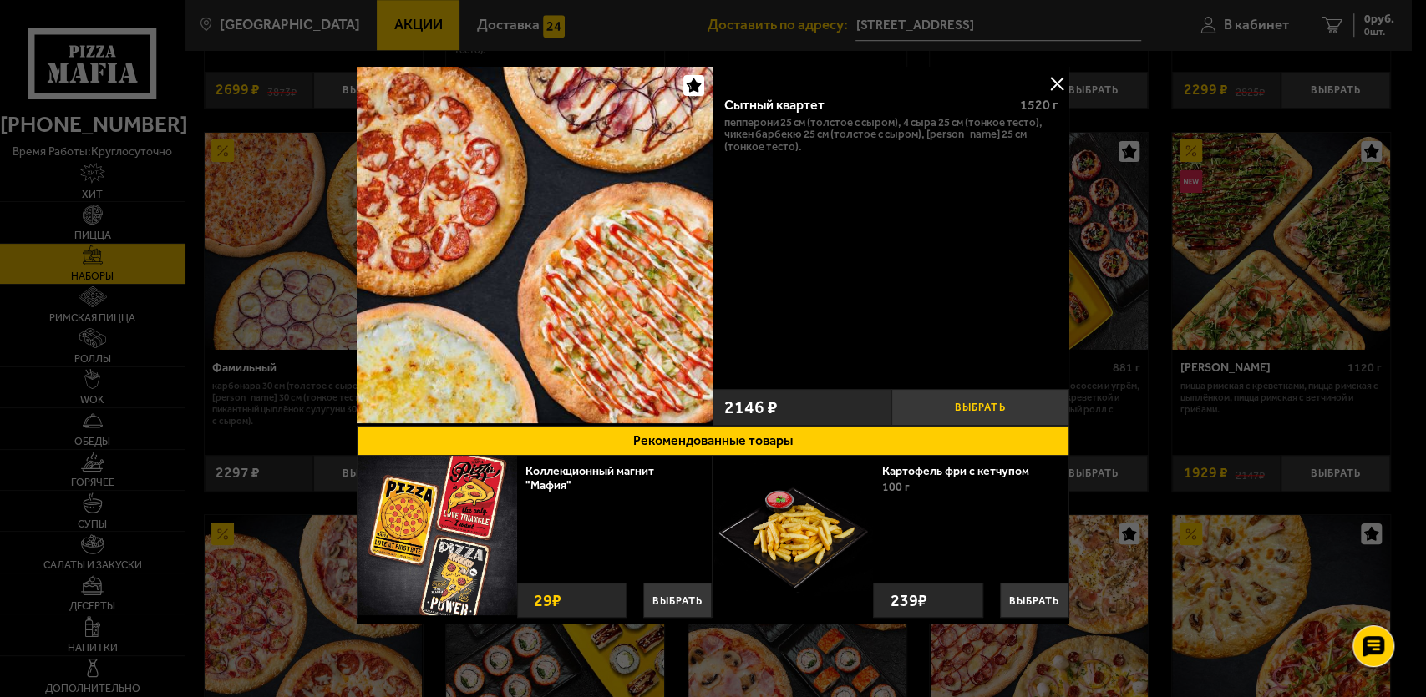
click at [937, 412] on button "Выбрать" at bounding box center [980, 407] width 178 height 37
click at [1044, 78] on button at bounding box center [1056, 83] width 25 height 25
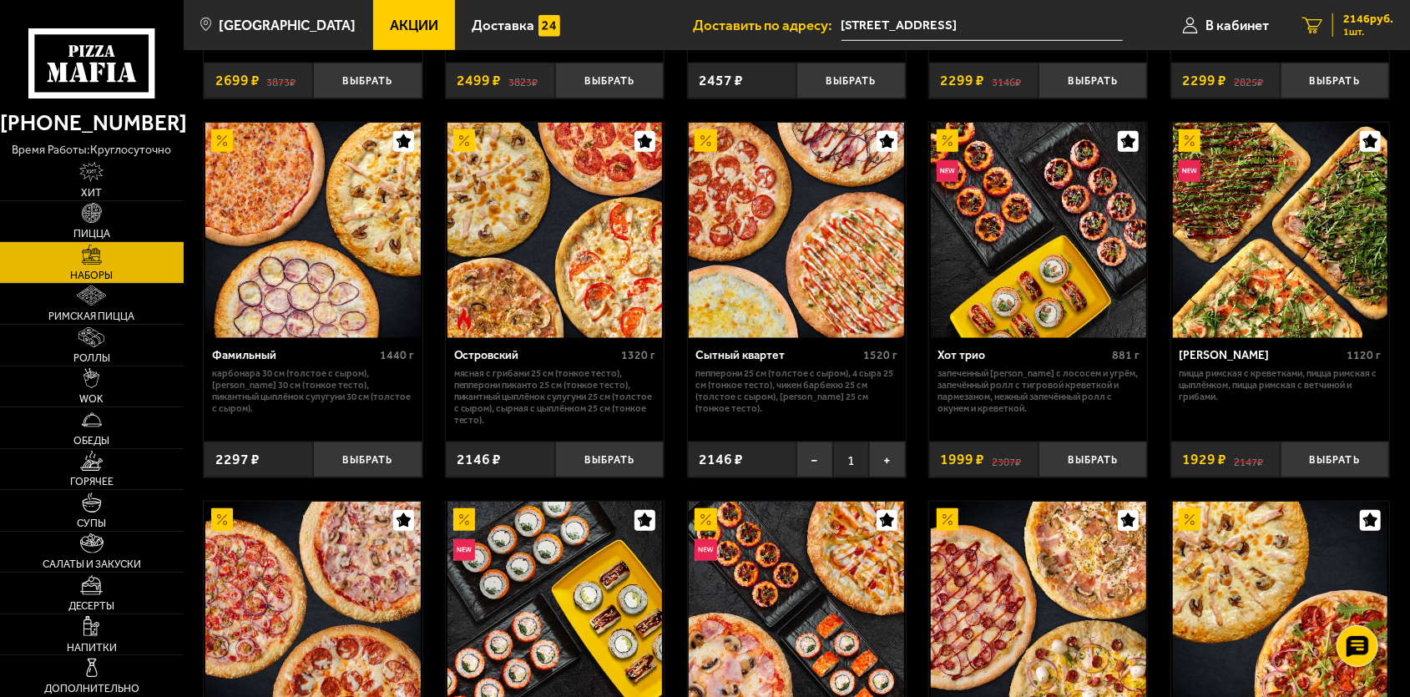
click at [1400, 23] on link "1 2146 руб. 1 шт." at bounding box center [1348, 25] width 124 height 50
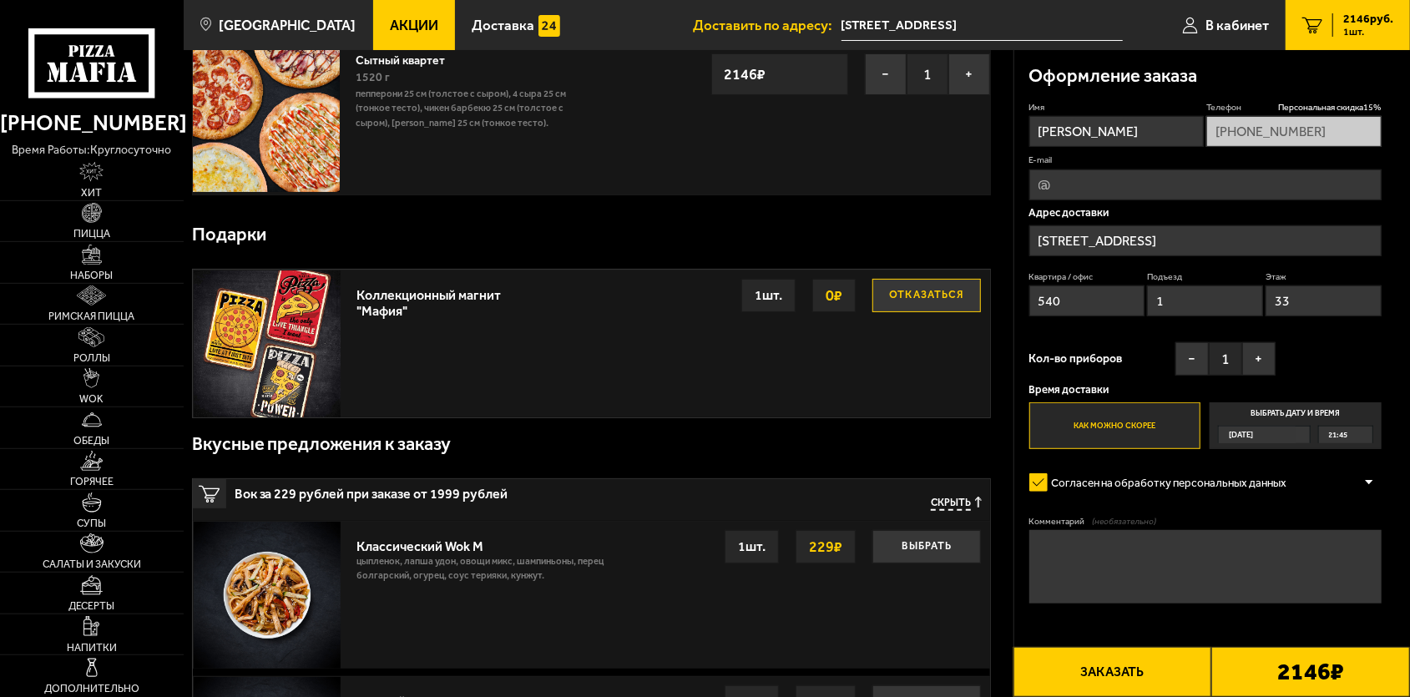
scroll to position [87, 0]
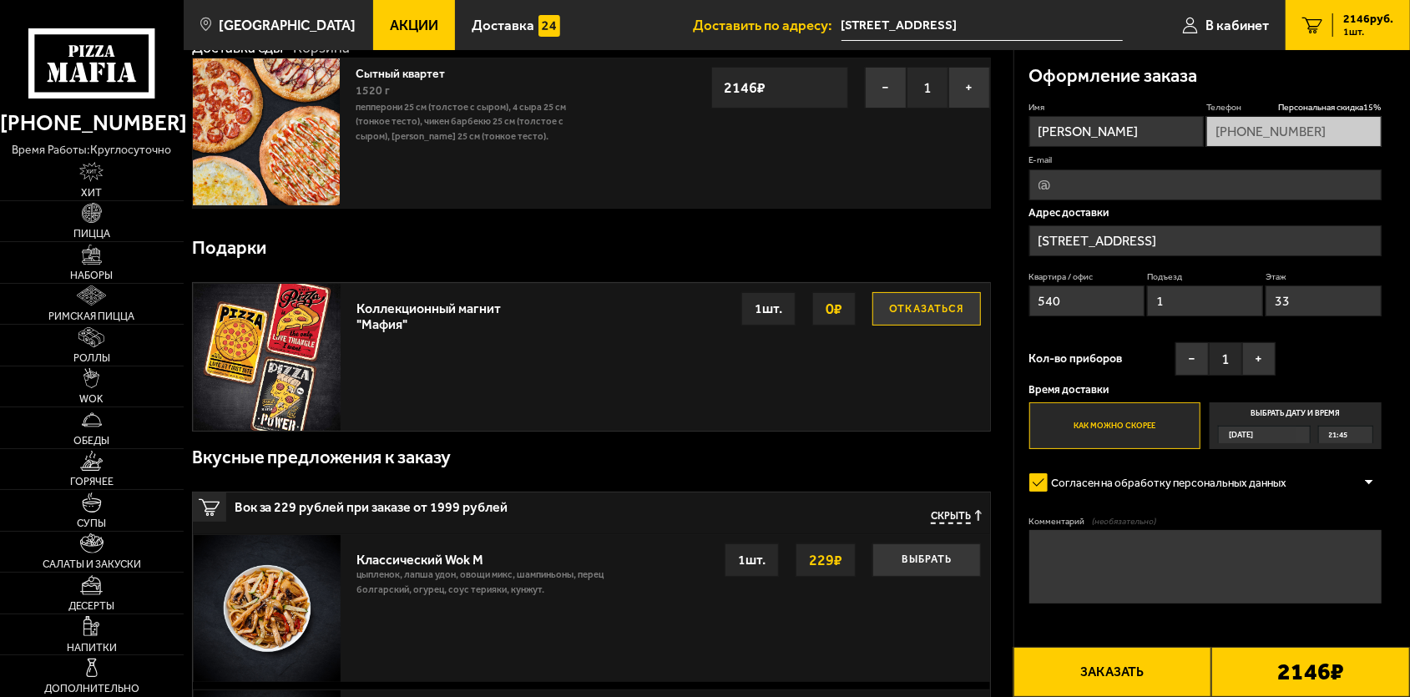
click at [911, 317] on button "Отказаться" at bounding box center [927, 308] width 109 height 33
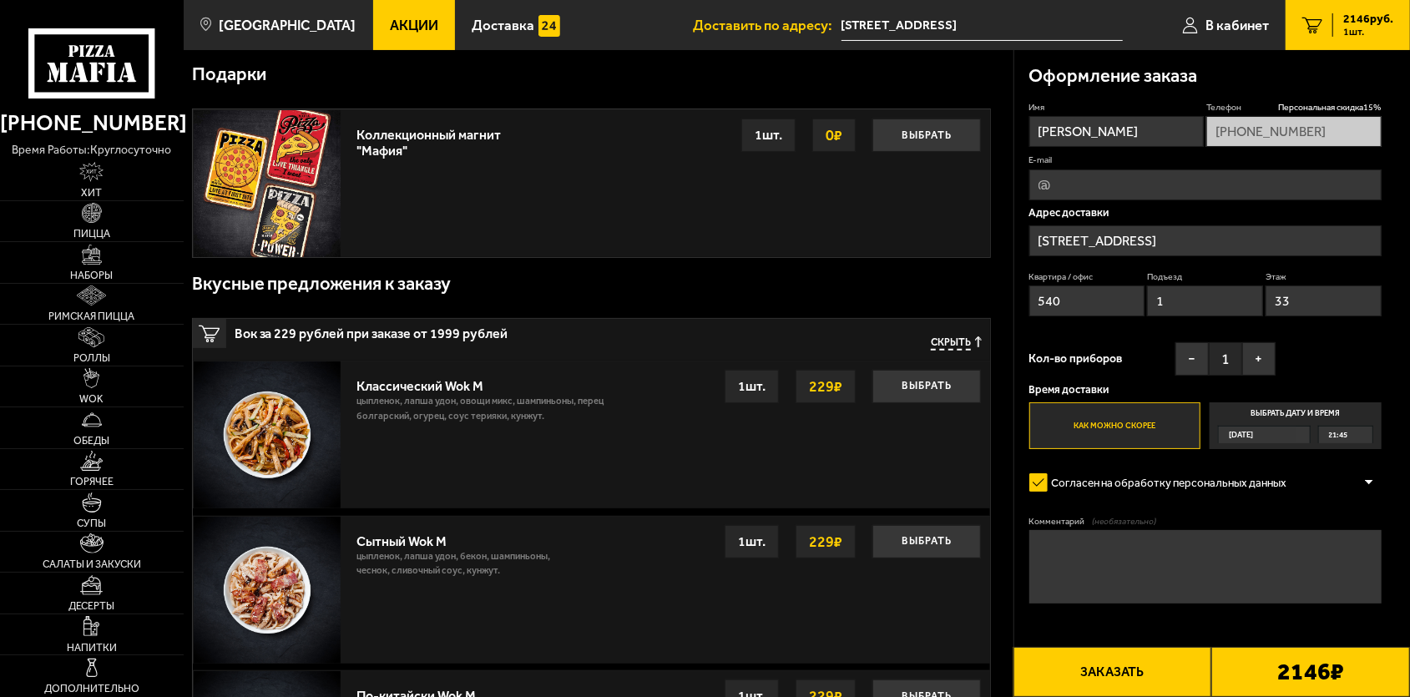
scroll to position [0, 0]
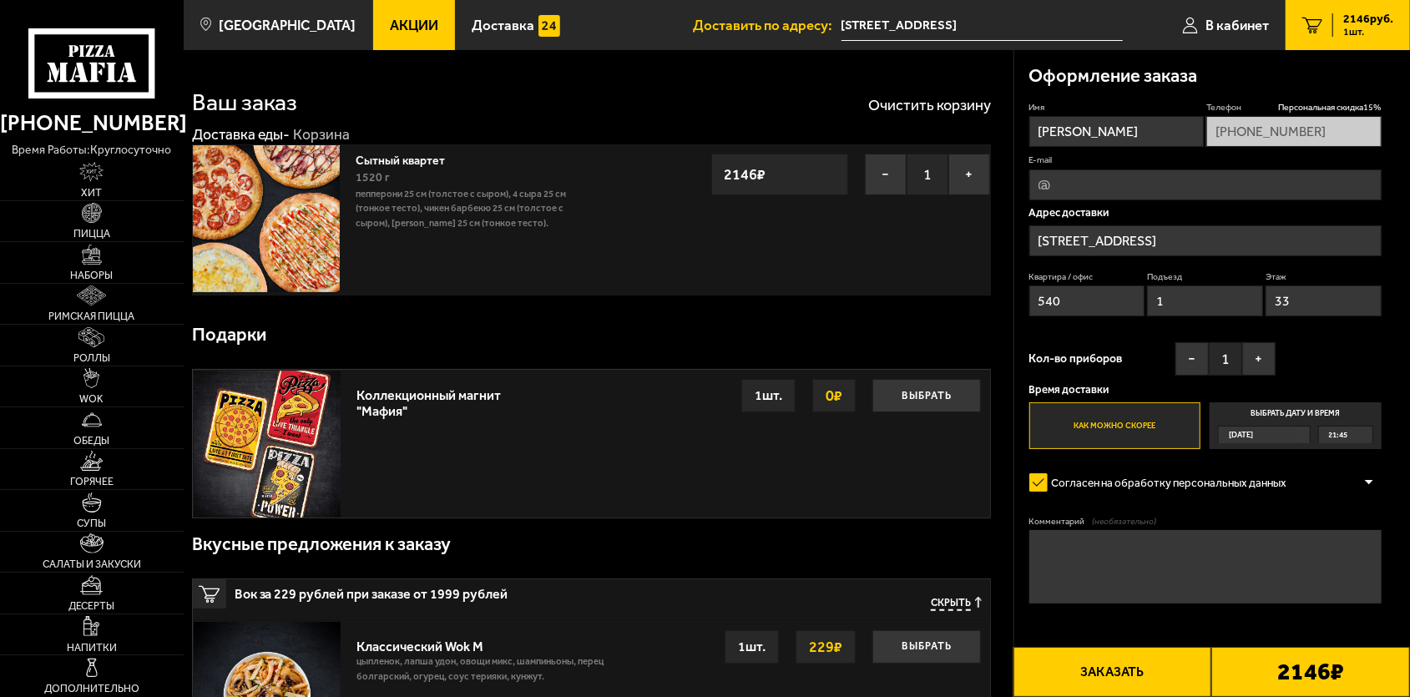
click at [1133, 657] on button "Заказать" at bounding box center [1113, 672] width 199 height 50
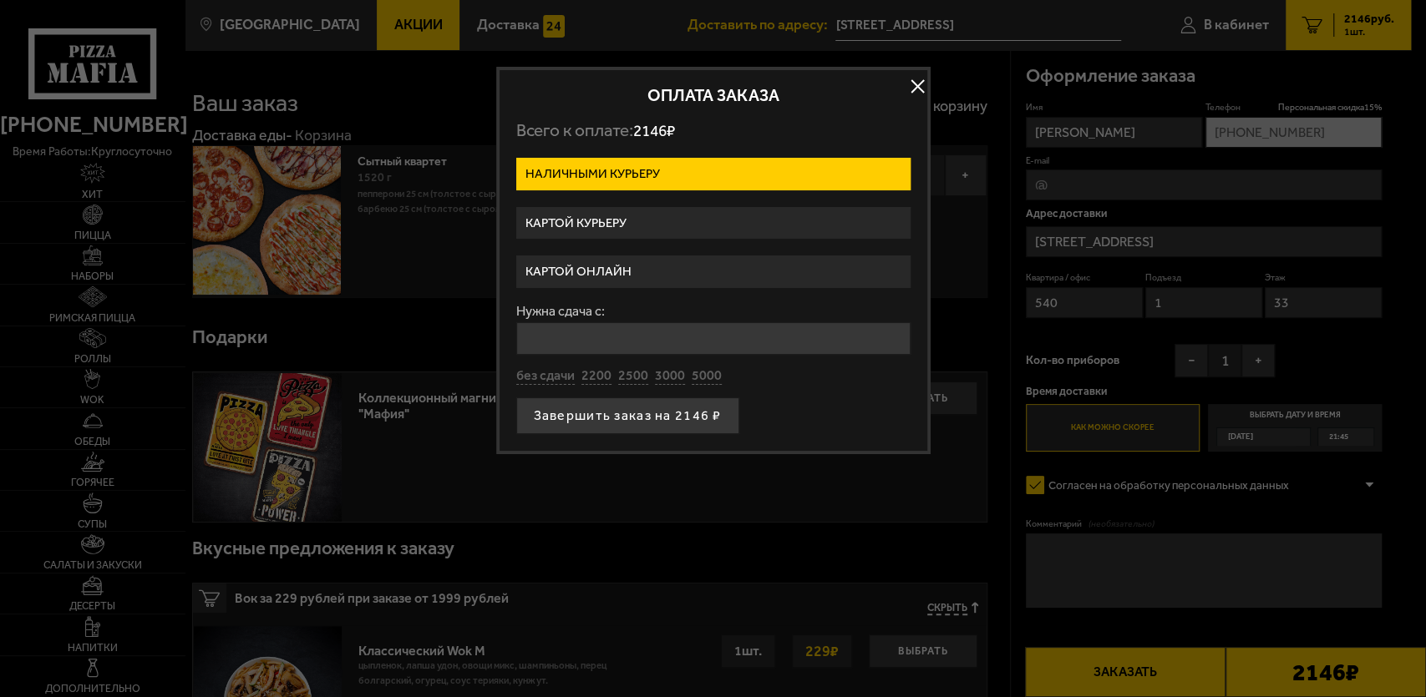
click at [615, 265] on label "Картой онлайн" at bounding box center [713, 272] width 394 height 33
click at [0, 0] on input "Картой онлайн" at bounding box center [0, 0] width 0 height 0
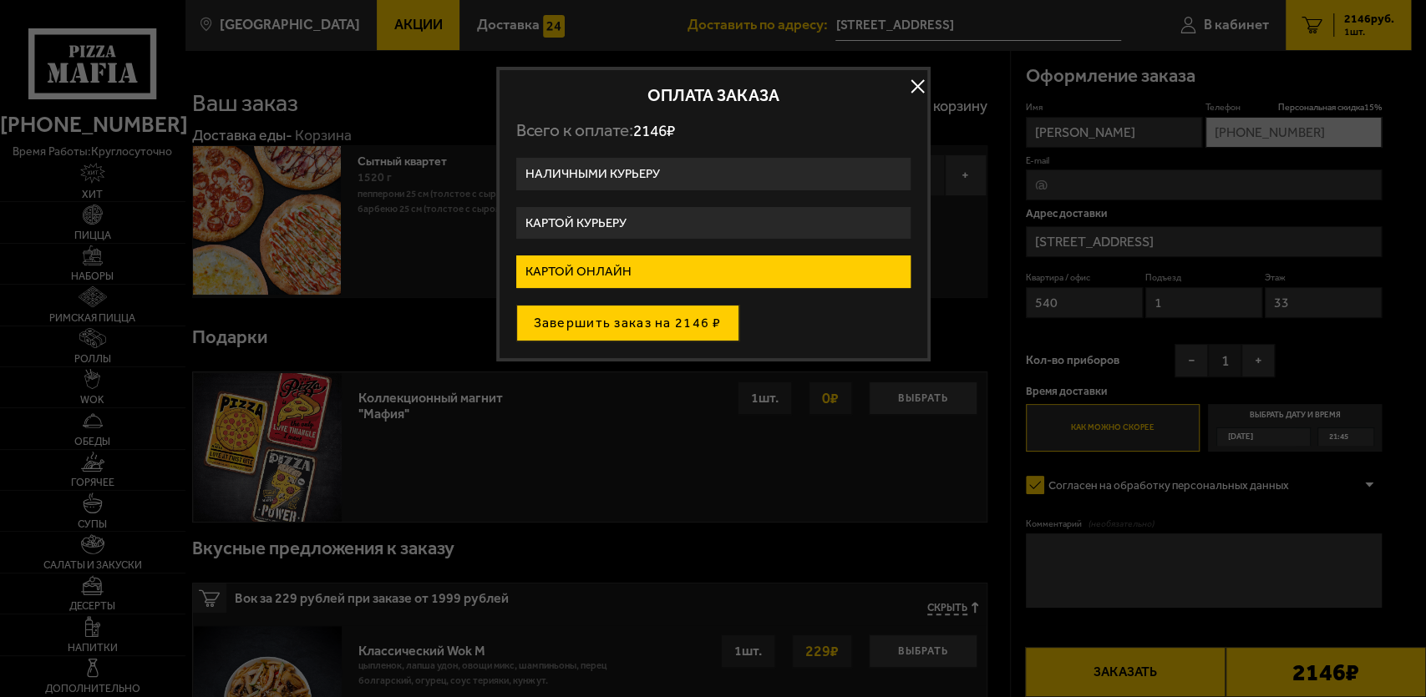
click at [627, 317] on button "Завершить заказ на 2146 ₽" at bounding box center [627, 323] width 223 height 37
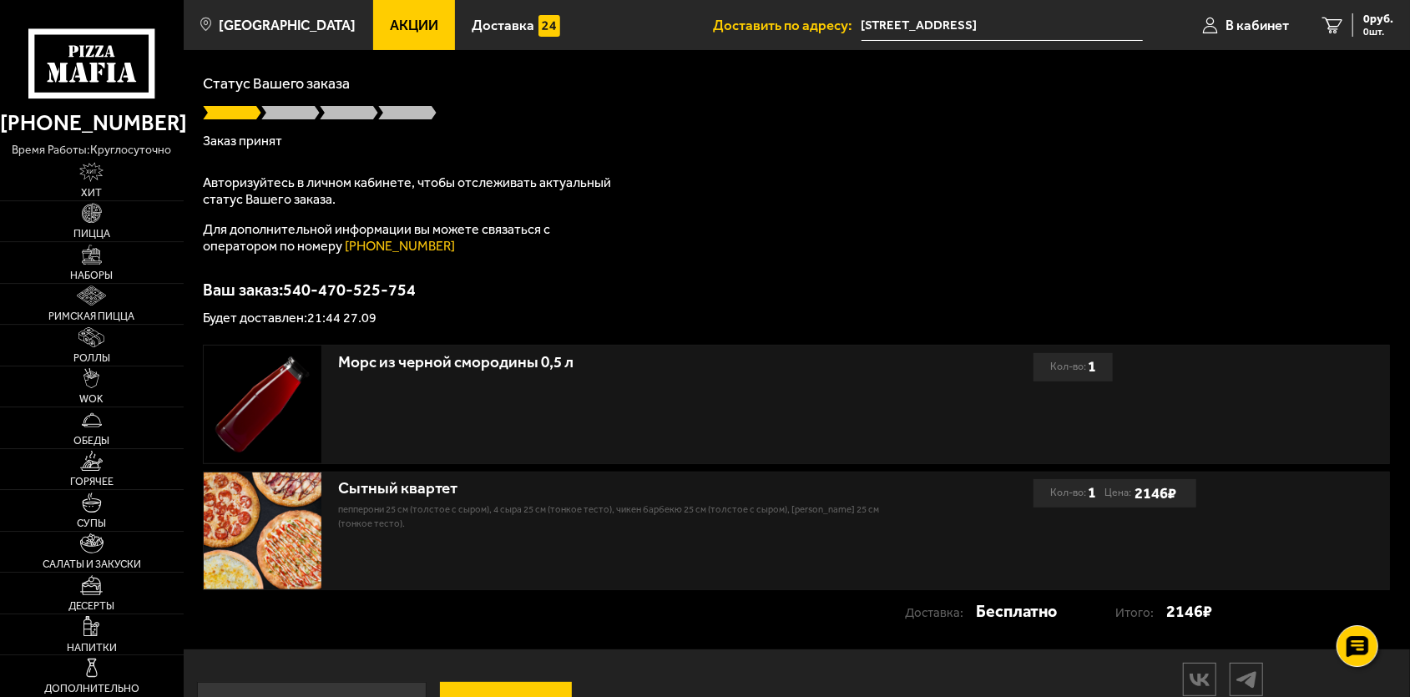
scroll to position [158, 0]
